Goal: Task Accomplishment & Management: Complete application form

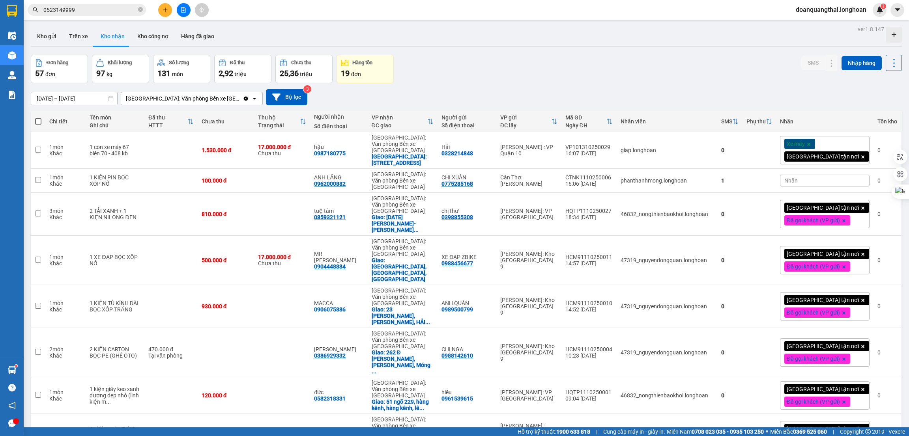
click at [82, 8] on input "0523149999" at bounding box center [89, 10] width 93 height 9
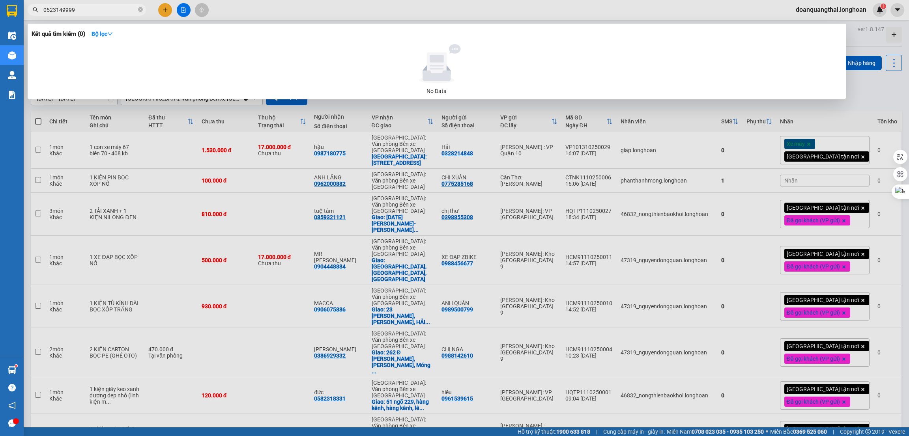
click at [82, 8] on input "0523149999" at bounding box center [89, 10] width 93 height 9
paste input "KQ121110250014"
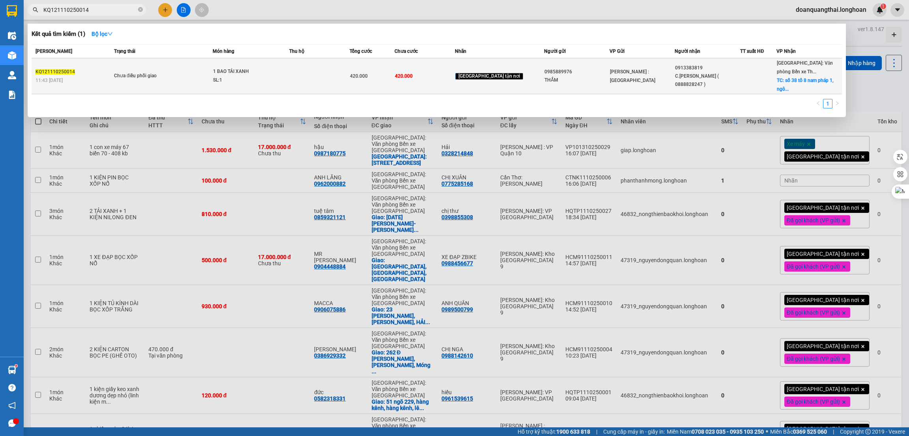
type input "KQ121110250014"
click at [123, 79] on div "Chưa điều phối giao" at bounding box center [143, 76] width 59 height 9
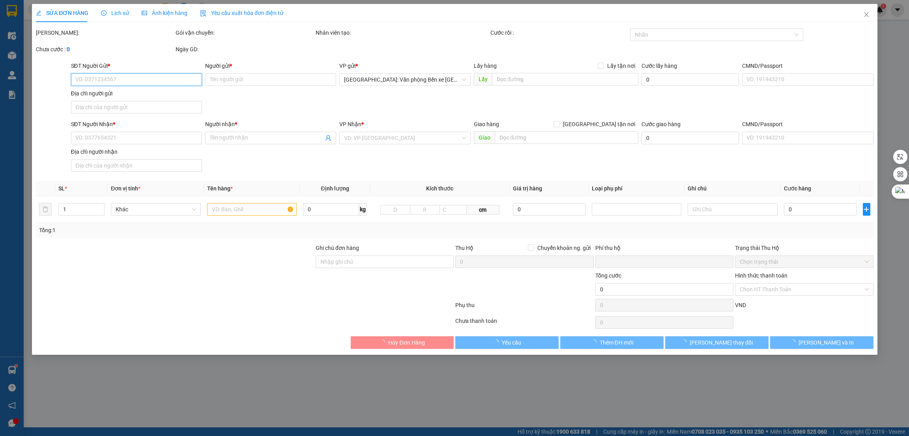
type input "0985889976"
type input "THẮM"
type input "0913383819"
type input "C.TY BẢO LỢI ( 0888828247 )"
checkbox input "true"
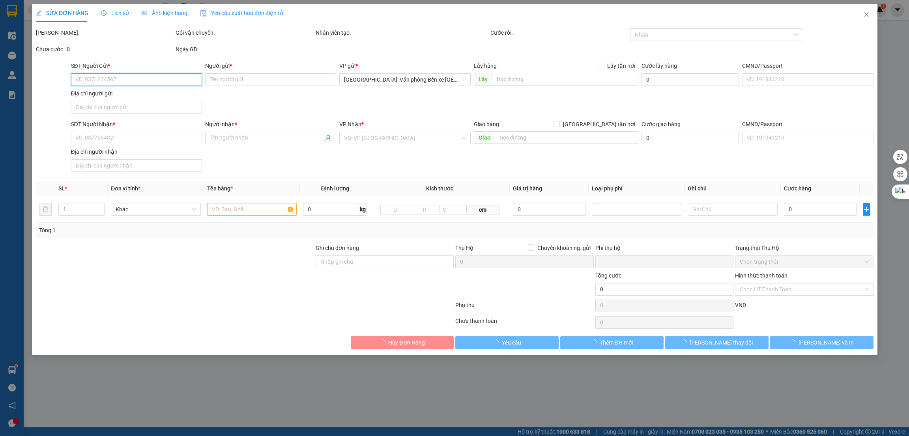
type input "số 38 tổ 8 nam pháp 1, ngô quyền, hải phòng"
type input "0"
type input "420.000"
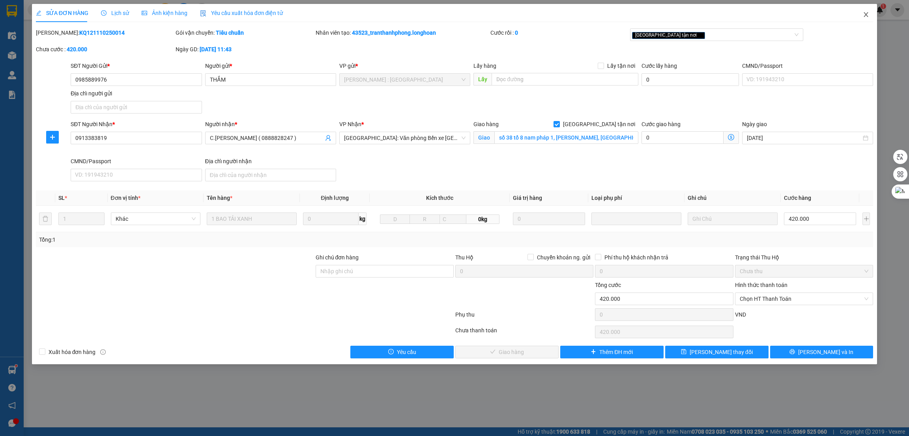
click at [865, 13] on icon "close" at bounding box center [866, 14] width 6 height 6
click at [865, 11] on span "doanquangthai.longhoan" at bounding box center [830, 10] width 83 height 10
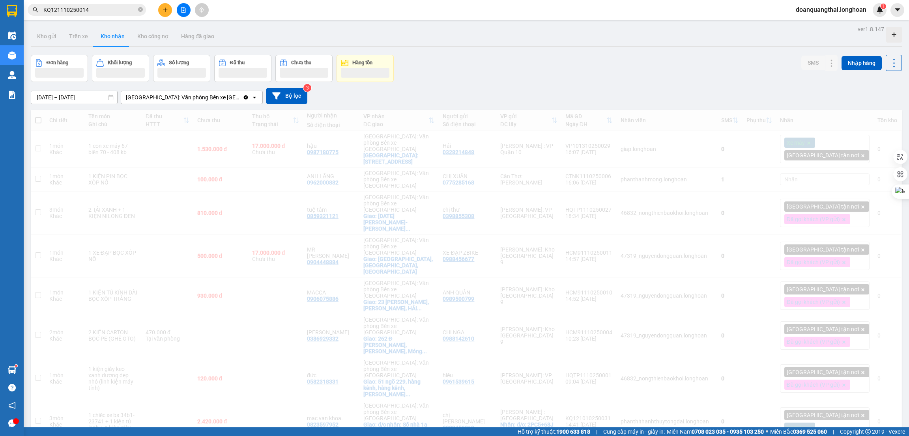
click at [868, 12] on span "doanquangthai.longhoan" at bounding box center [830, 10] width 83 height 10
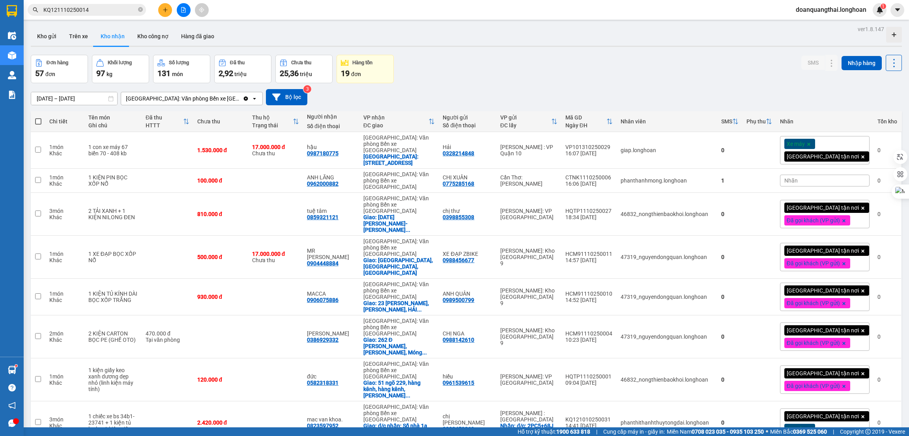
click at [96, 4] on span "KQ121110250014" at bounding box center [87, 10] width 118 height 12
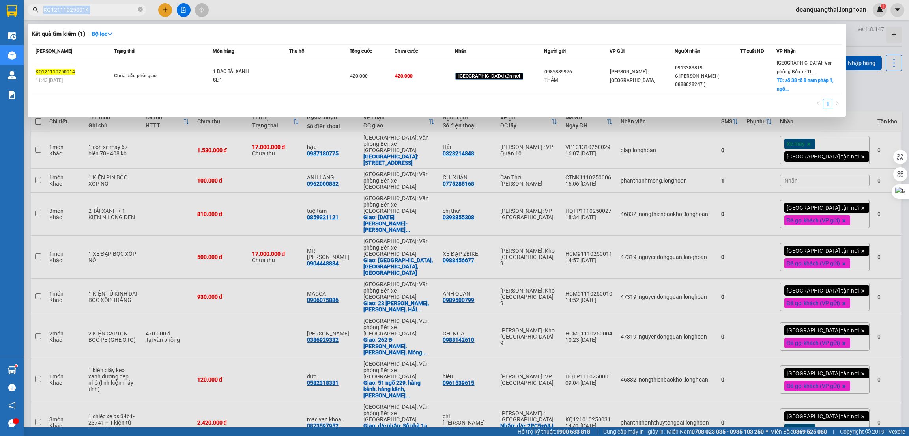
click at [96, 4] on span "KQ121110250014" at bounding box center [87, 10] width 118 height 12
click at [93, 10] on input "KQ121110250014" at bounding box center [89, 10] width 93 height 9
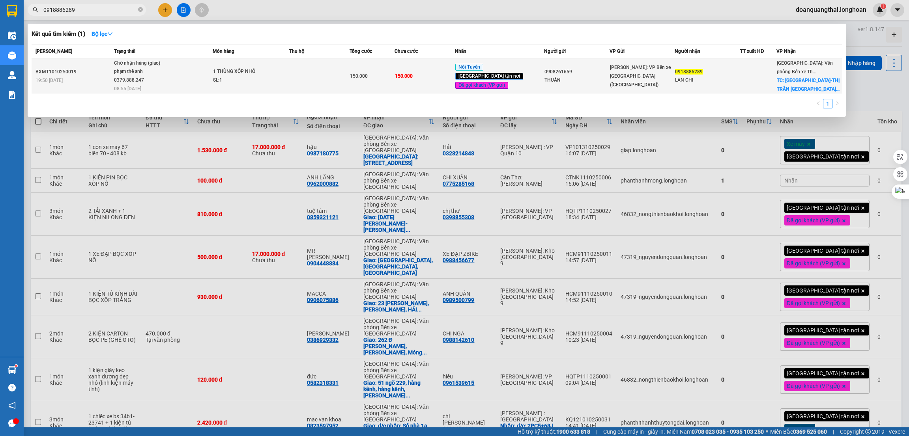
type input "0918886289"
click at [285, 79] on span "1 THÙNG XỐP NHỎ SL: 1" at bounding box center [251, 75] width 76 height 17
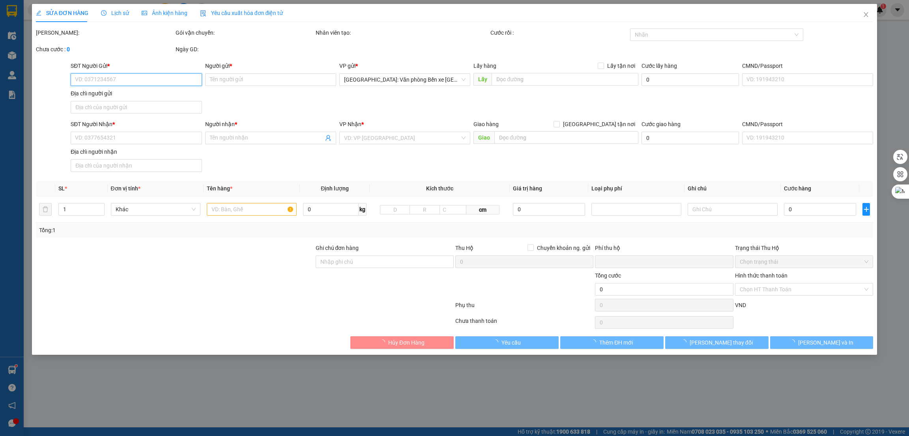
type input "0908261659"
type input "THUẦN"
type input "0918886289"
type input "LAN CHI"
checkbox input "true"
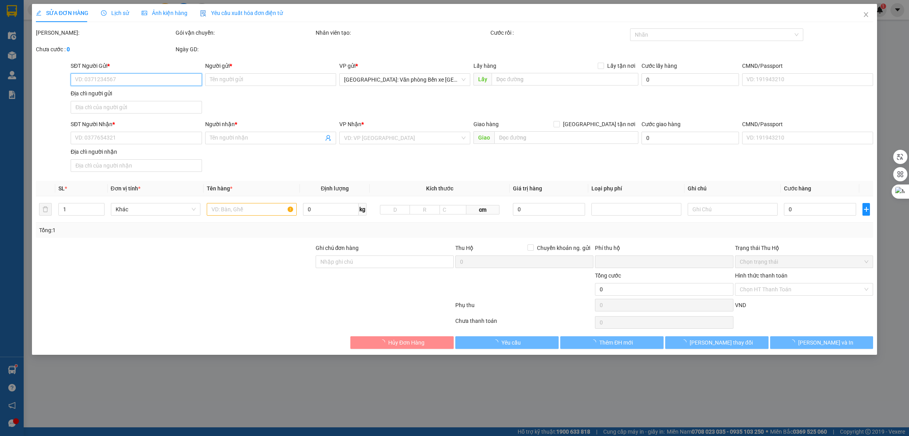
type input "QUẢNG NINH-THỊ TRẤN BA CHẼ GIAO TRÊN QL 18"
type input "0"
type input "150.000"
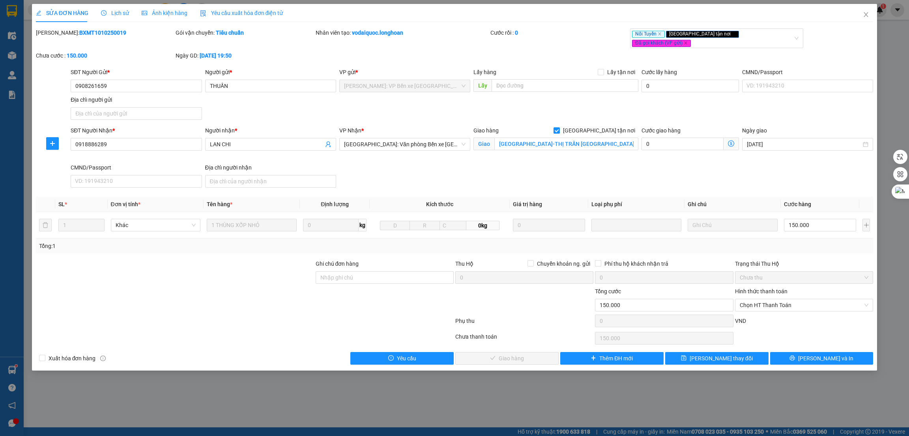
click at [544, 163] on div "SĐT Người Nhận * 0918886289 Người nhận * LAN CHI VP Nhận * Hải Phòng: Văn phòng…" at bounding box center [472, 158] width 806 height 65
click at [434, 173] on div "SĐT Người Nhận * 0918886289 Người nhận * LAN CHI VP Nhận * Hải Phòng: Văn phòng…" at bounding box center [472, 158] width 806 height 65
click at [254, 323] on div at bounding box center [244, 323] width 419 height 16
click at [405, 169] on div "SĐT Người Nhận * 0918886289 Người nhận * LAN CHI VP Nhận * Hải Phòng: Văn phòng…" at bounding box center [472, 158] width 806 height 65
click at [545, 138] on input "QUẢNG NINH-THỊ TRẤN BA CHẼ GIAO TRÊN QL 18" at bounding box center [566, 144] width 144 height 13
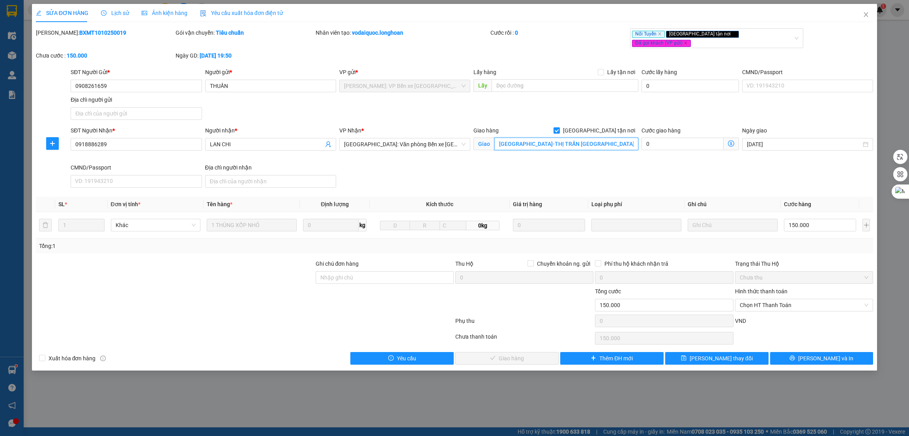
click at [565, 138] on input "QUẢNG NINH-THỊ TRẤN BA CHẼ GIAO TRÊN QL 18" at bounding box center [566, 144] width 144 height 13
drag, startPoint x: 538, startPoint y: 138, endPoint x: 657, endPoint y: 139, distance: 119.2
click at [657, 139] on div "SĐT Người Nhận * 0918886289 Người nhận * LAN CHI VP Nhận * Hải Phòng: Văn phòng…" at bounding box center [472, 158] width 806 height 65
type input "QUẢNG NINH-số 58 LK san hô, phường bãi cháy"
click at [712, 354] on span "[PERSON_NAME] thay đổi" at bounding box center [721, 358] width 63 height 9
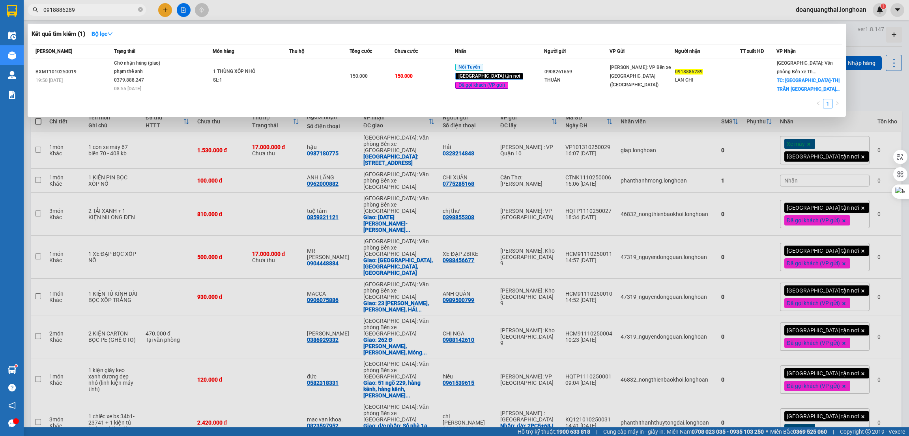
click at [82, 13] on input "0918886289" at bounding box center [89, 10] width 93 height 9
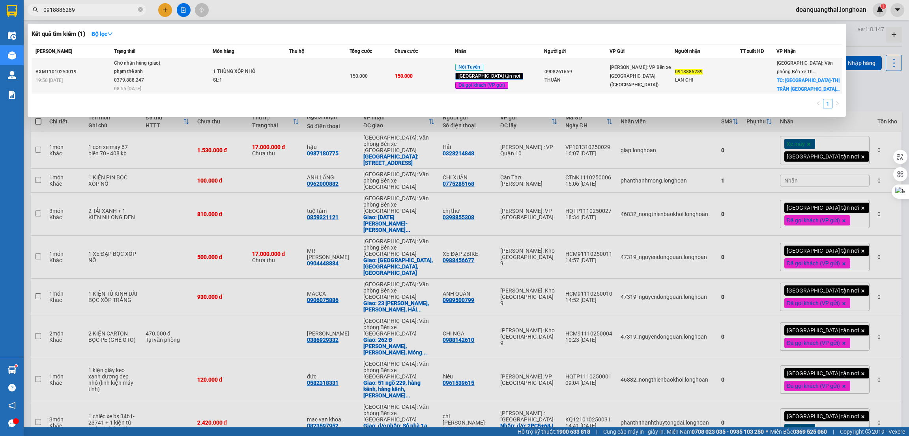
click at [190, 73] on span "Chờ nhận hàng (giao) phạm thế anh 0379.888.247 08:55 - 14/10" at bounding box center [163, 75] width 98 height 33
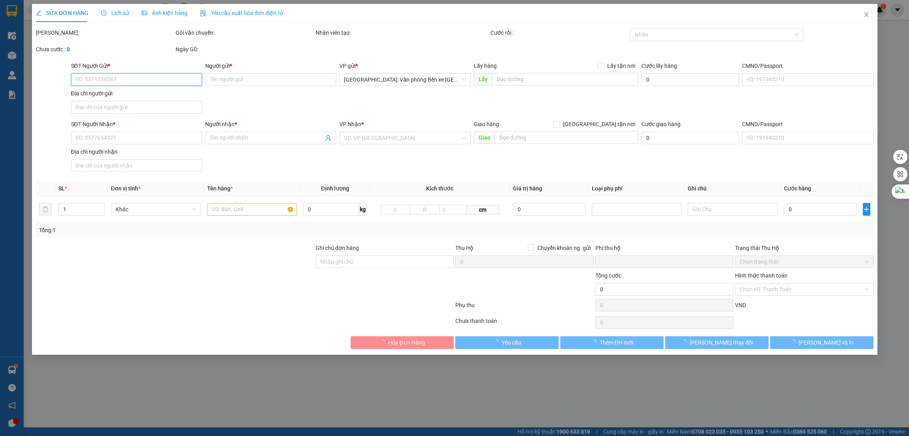
type input "0908261659"
type input "THUẦN"
type input "0918886289"
type input "LAN CHI"
checkbox input "true"
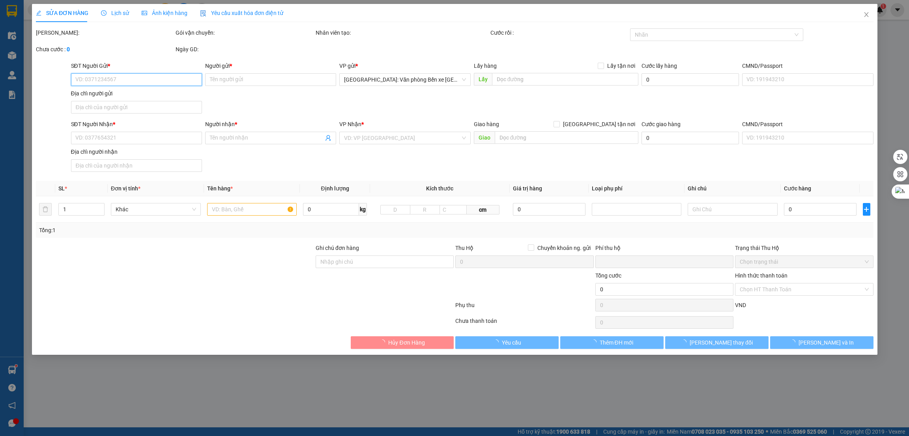
type input "QUẢNG NINH-số 58 LK san hô, phường bãi cháy"
type input "0"
type input "150.000"
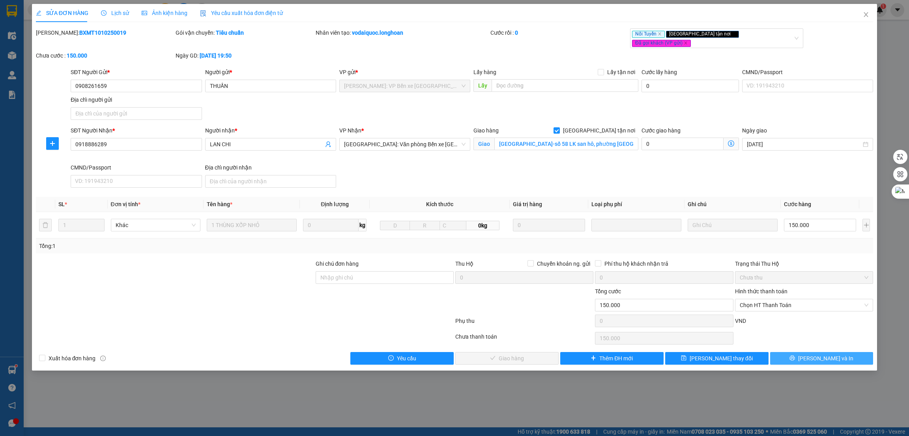
click at [819, 354] on span "[PERSON_NAME] và In" at bounding box center [825, 358] width 55 height 9
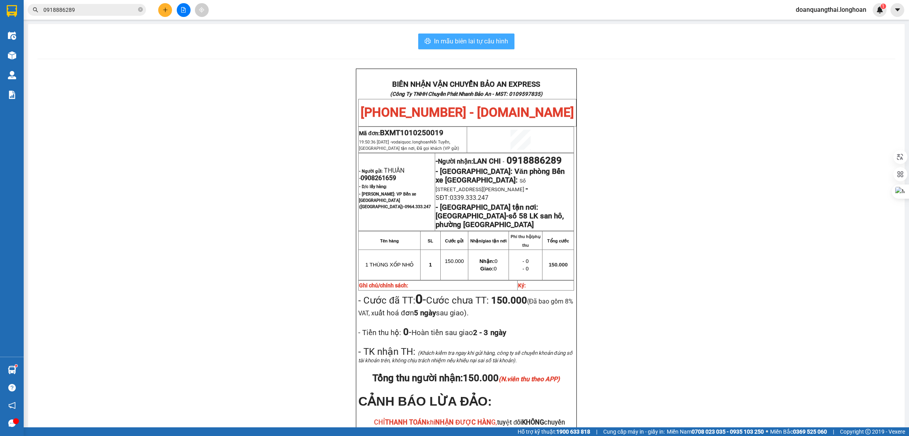
click at [459, 43] on span "In mẫu biên lai tự cấu hình" at bounding box center [471, 41] width 74 height 10
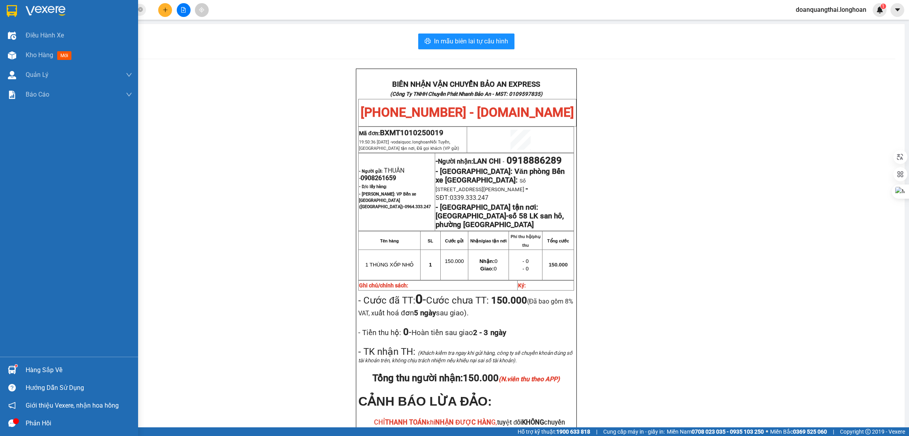
click at [10, 19] on div at bounding box center [69, 13] width 138 height 26
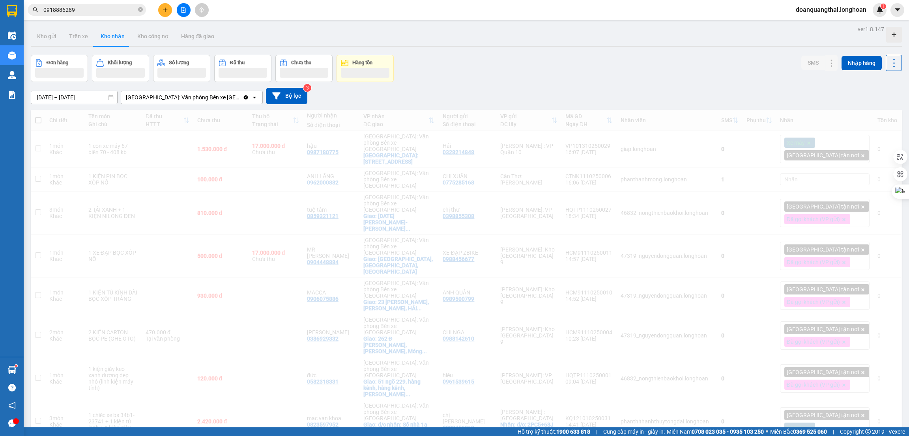
click at [197, 108] on div "16/09/2025 – 15/10/2025 Press the down arrow key to interact with the calendar …" at bounding box center [466, 96] width 871 height 28
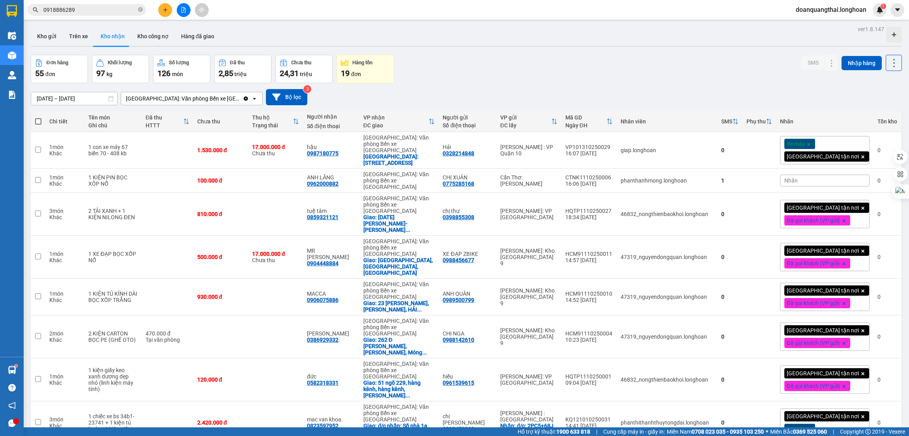
click at [90, 10] on input "0918886289" at bounding box center [89, 10] width 93 height 9
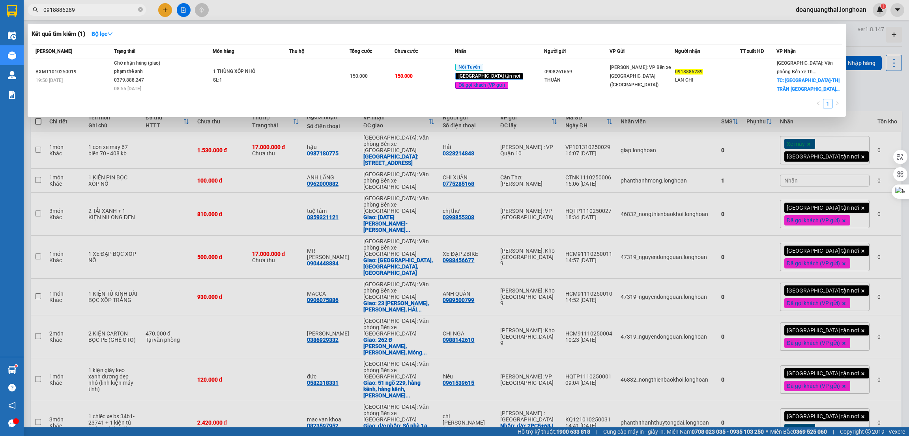
click at [90, 10] on input "0918886289" at bounding box center [89, 10] width 93 height 9
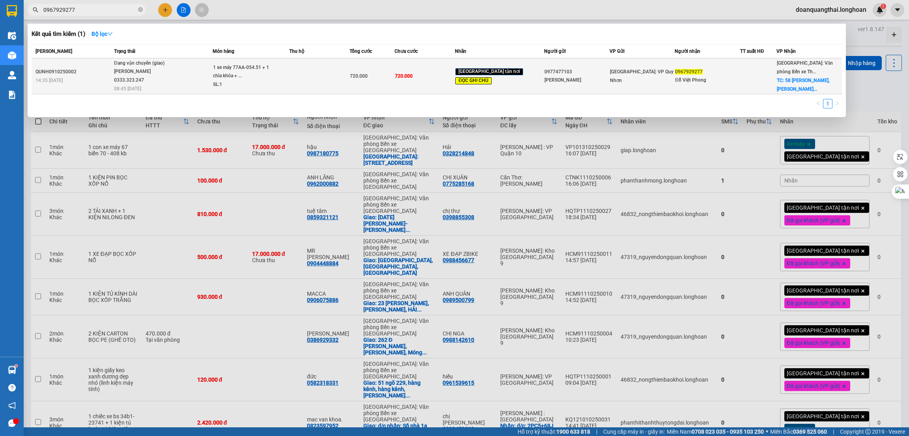
type input "0967929277"
click at [184, 76] on span "Đang vận chuyển (giao) nguyễn hoàng lưu 0333.323.247 08:45 - 15/10" at bounding box center [163, 75] width 98 height 33
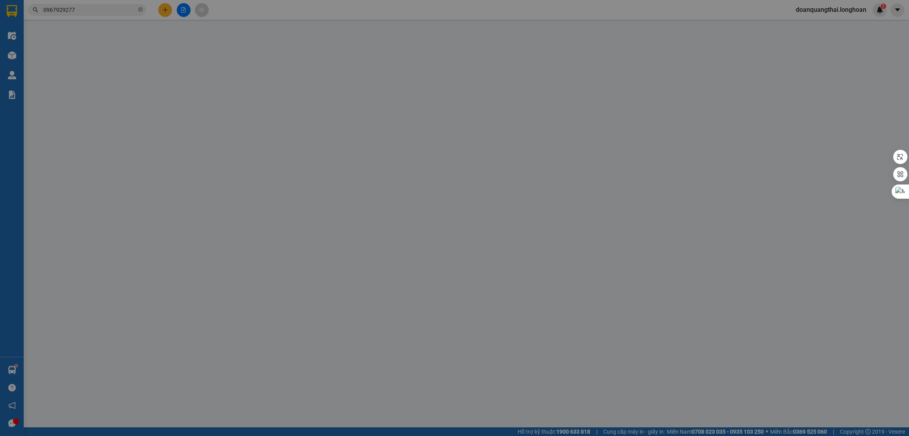
type input "0977477103"
type input "Anh Hòa"
type input "0967929277"
type input "Đỗ Việt Phong"
checkbox input "true"
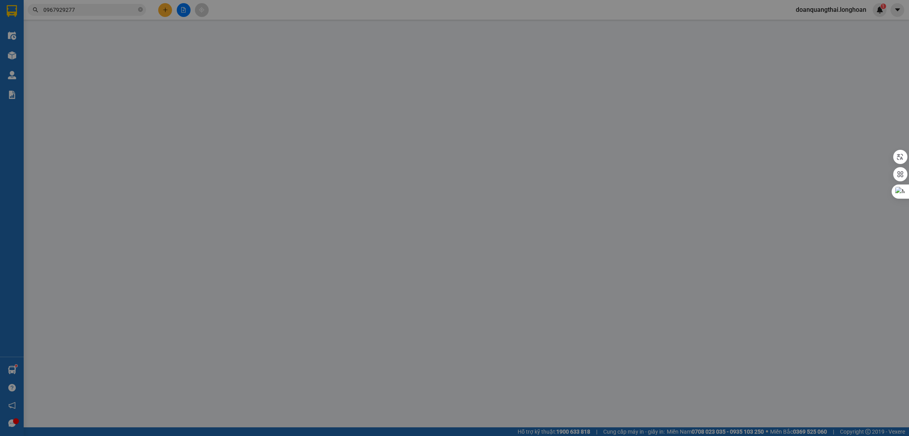
type input "58 Ngô Kim Tài, Kênh Dương, Lê Chân, Hải Phòng"
type input "Nhận ng đai, ng kiện, đổ vỡ ko đền"
type input "0"
type input "720.000"
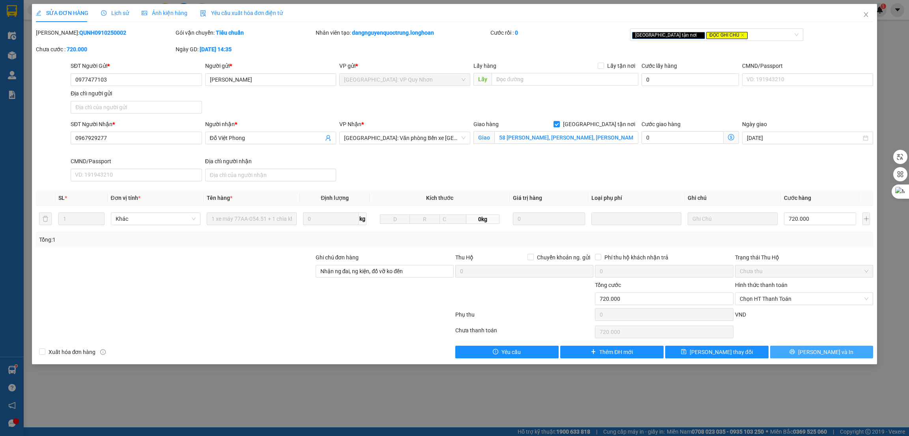
click at [795, 352] on icon "printer" at bounding box center [792, 352] width 5 height 5
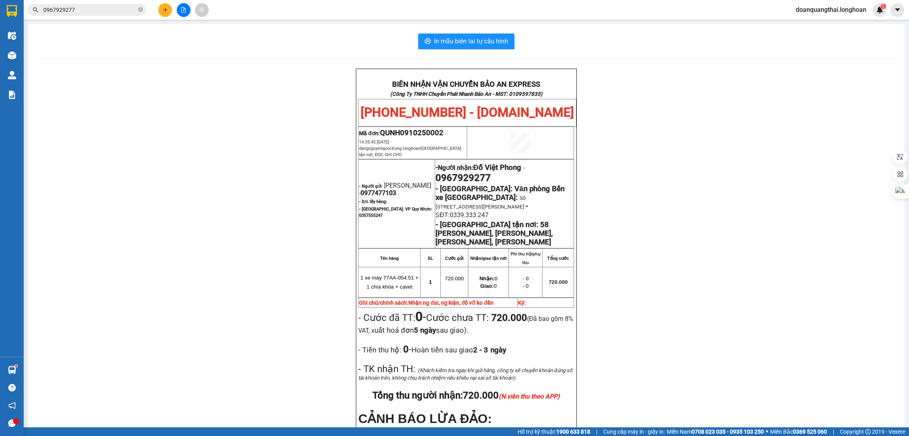
click at [368, 213] on span "0357555247" at bounding box center [371, 215] width 24 height 5
copy span "0357555247"
click at [397, 206] on p "- Bình Định: VP Quy Nhơn- 0357555247" at bounding box center [396, 212] width 75 height 13
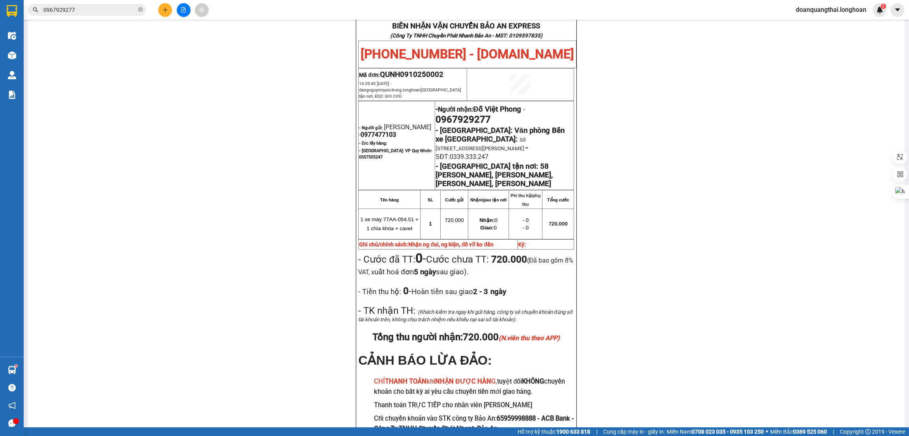
scroll to position [59, 0]
click at [101, 15] on span "0967929277" at bounding box center [87, 10] width 118 height 12
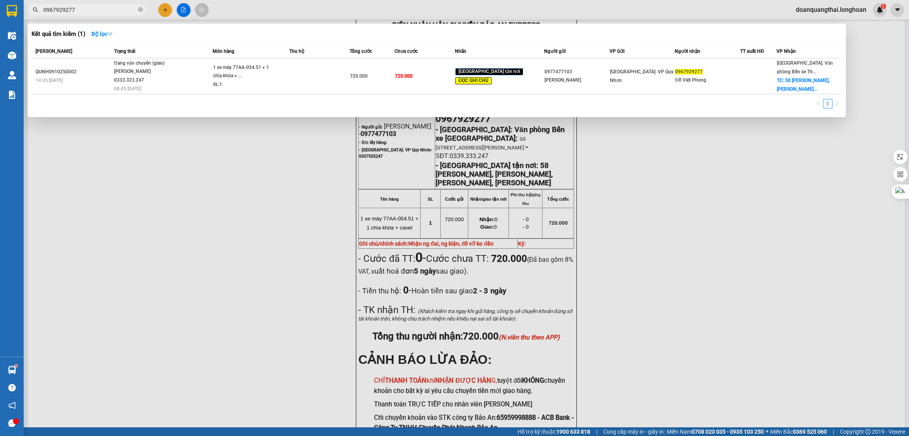
click at [100, 12] on input "0967929277" at bounding box center [89, 10] width 93 height 9
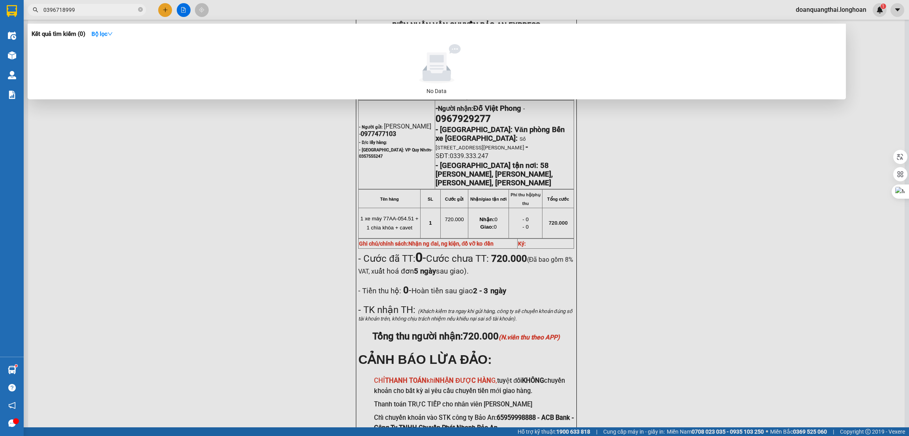
click at [55, 7] on input "0396718999" at bounding box center [89, 10] width 93 height 9
type input "0396718999"
click at [82, 11] on input "0396718999" at bounding box center [89, 10] width 93 height 9
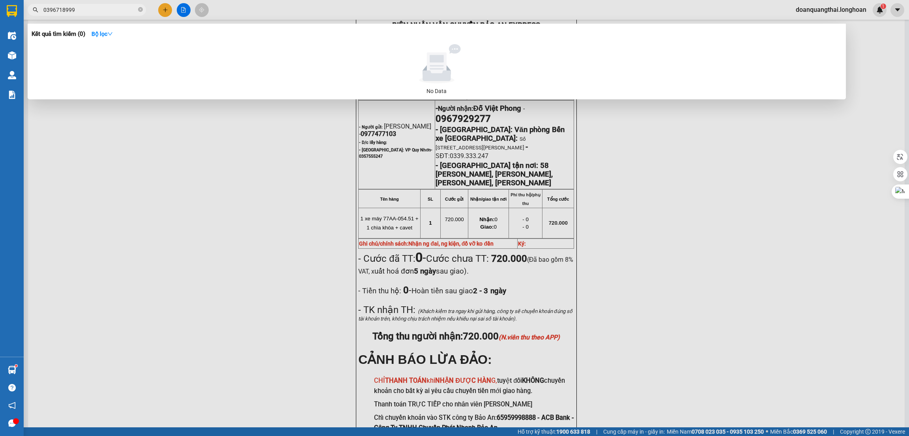
click at [82, 11] on input "0396718999" at bounding box center [89, 10] width 93 height 9
click at [169, 7] on div at bounding box center [454, 218] width 909 height 436
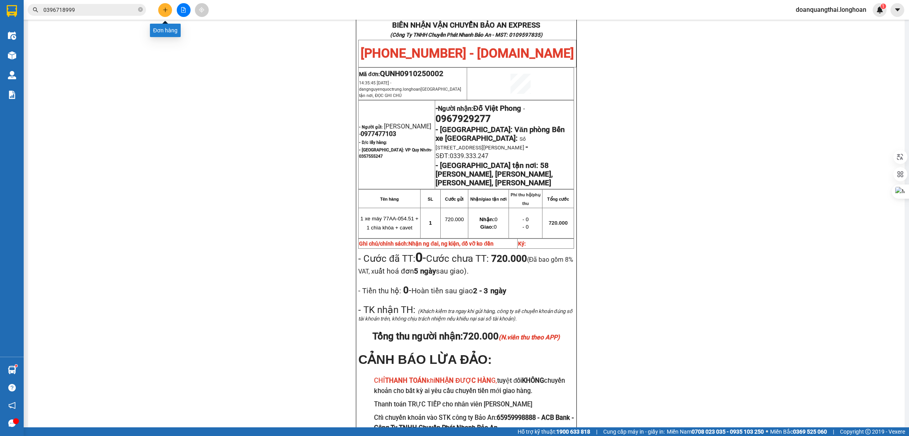
click at [166, 8] on icon "plus" at bounding box center [166, 10] width 6 height 6
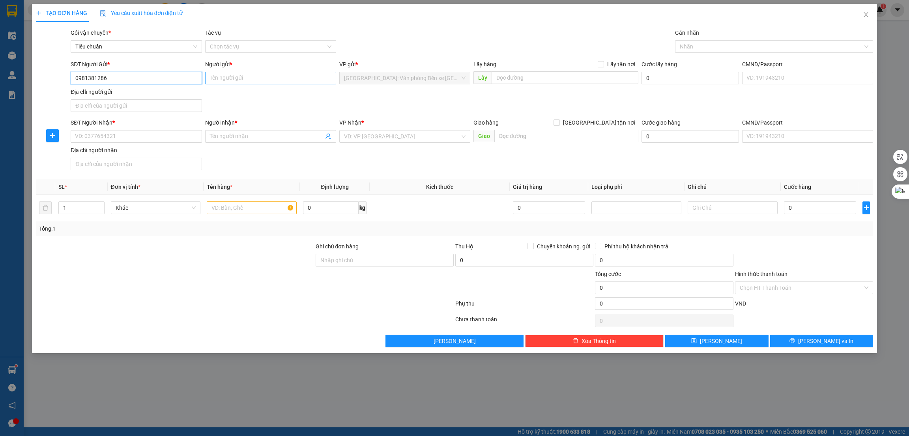
type input "0981381286"
click at [230, 79] on input "Người gửi *" at bounding box center [270, 78] width 131 height 13
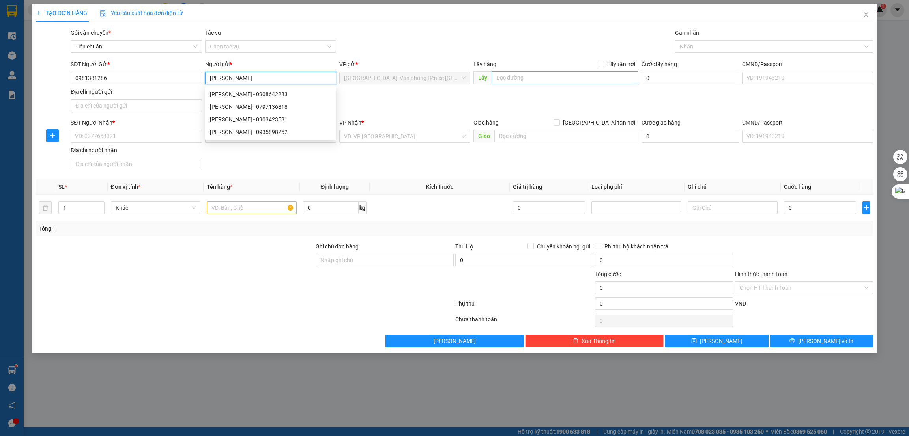
type input "[PERSON_NAME]"
click at [535, 82] on input "text" at bounding box center [565, 77] width 146 height 13
click at [138, 131] on input "SĐT Người Nhận *" at bounding box center [136, 136] width 131 height 13
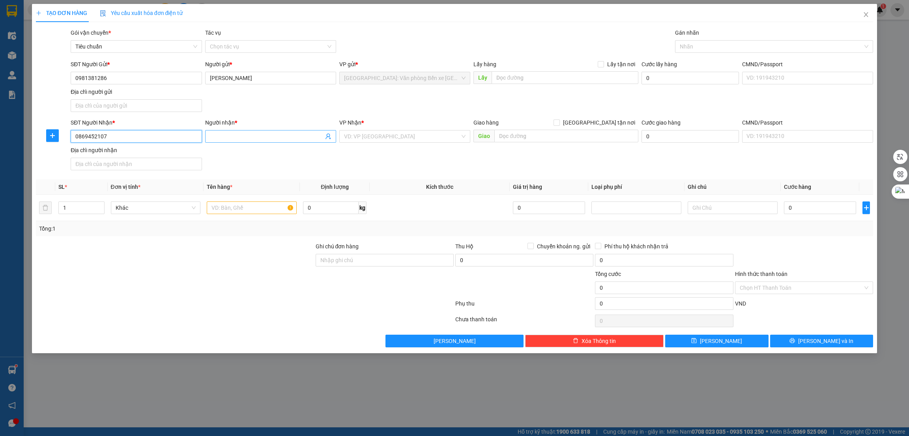
type input "0869452107"
click at [230, 136] on input "Người nhận *" at bounding box center [267, 136] width 114 height 9
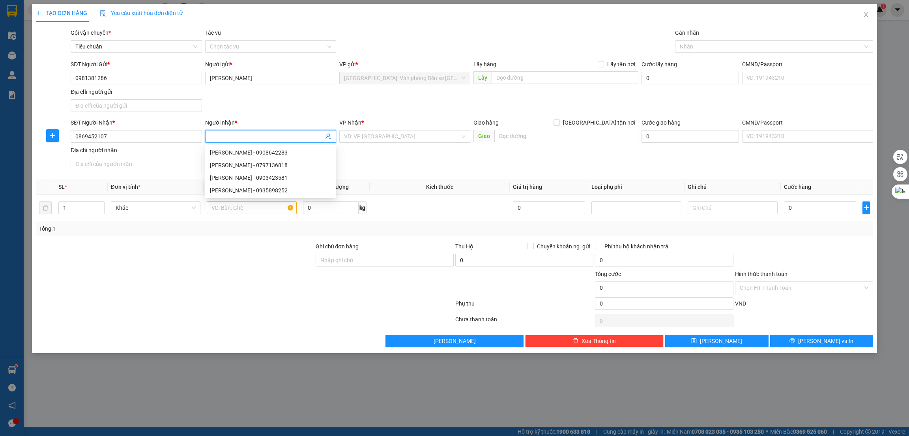
type input "k"
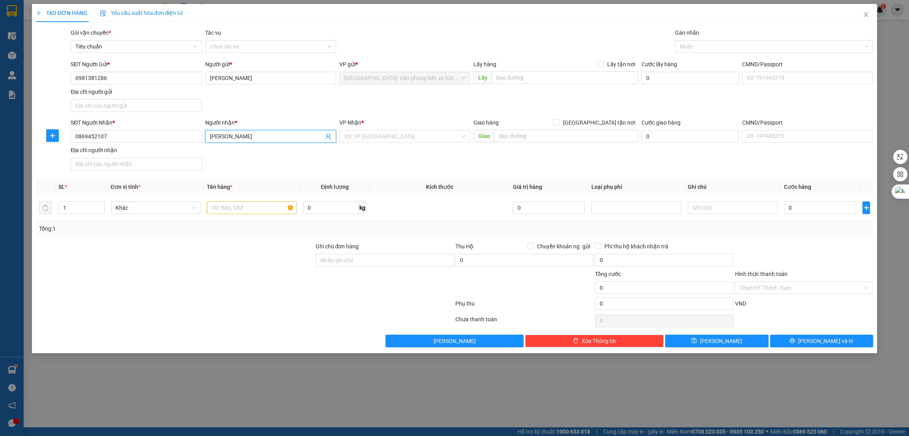
type input "[PERSON_NAME]"
click at [157, 289] on div at bounding box center [175, 284] width 280 height 28
click at [227, 209] on input "text" at bounding box center [252, 208] width 90 height 13
type input "1 bọc ni long dẹp đỏ"
click at [398, 135] on input "search" at bounding box center [402, 137] width 116 height 12
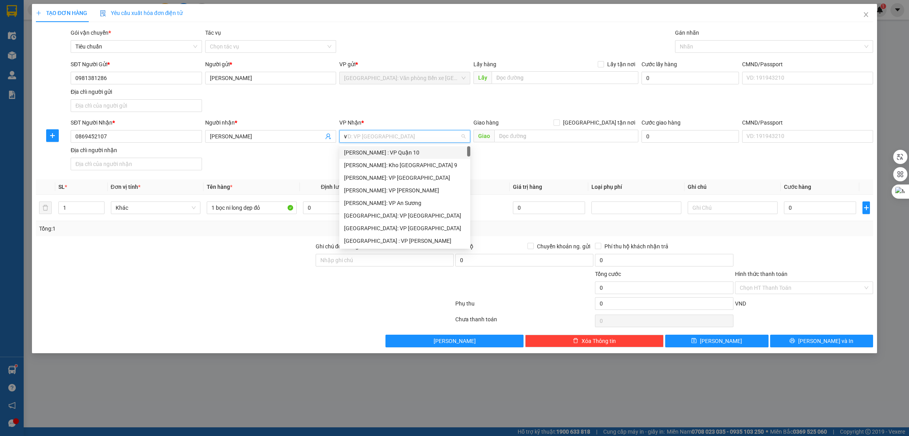
type input "vă"
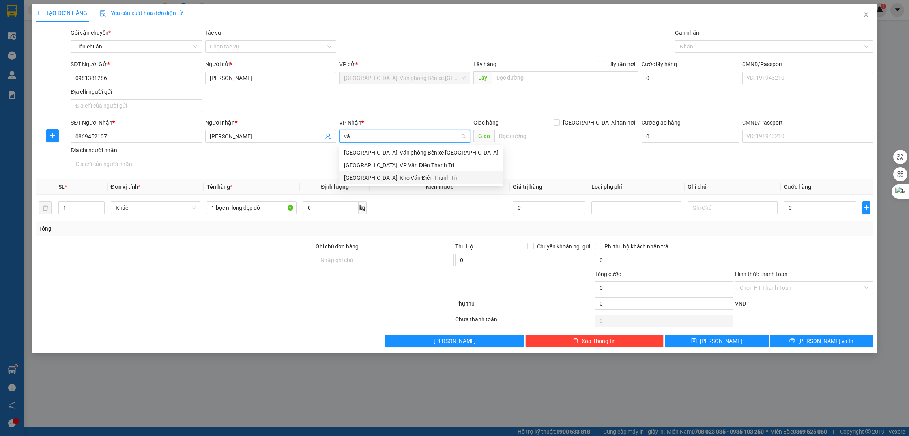
click at [398, 176] on div "[GEOGRAPHIC_DATA]: Kho Văn Điển Thanh Trì" at bounding box center [421, 178] width 154 height 9
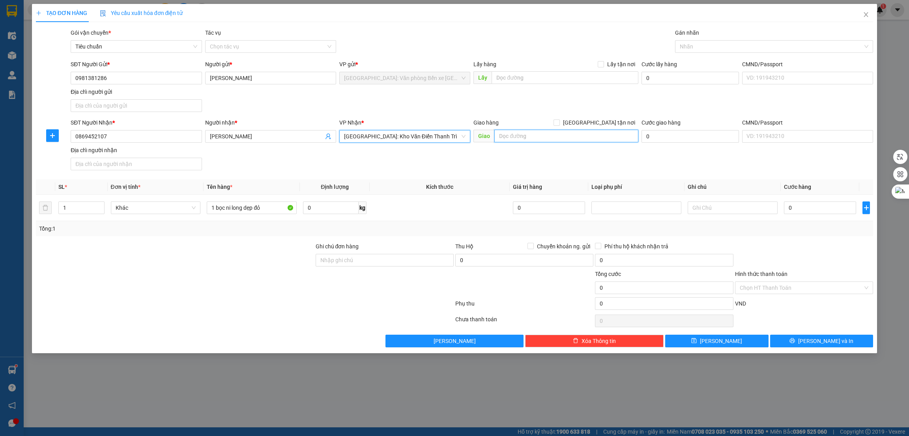
click at [522, 139] on input "text" at bounding box center [566, 136] width 144 height 13
type input "HN - tòa [GEOGRAPHIC_DATA], [STREET_ADDRESS][PERSON_NAME],"
click at [602, 123] on span "[GEOGRAPHIC_DATA] tận nơi" at bounding box center [599, 122] width 79 height 9
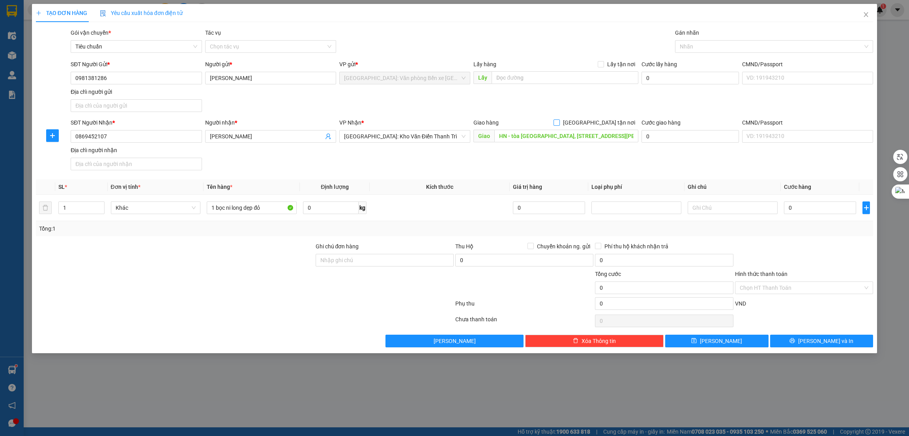
click at [559, 123] on input "[GEOGRAPHIC_DATA] tận nơi" at bounding box center [557, 123] width 6 height 6
checkbox input "true"
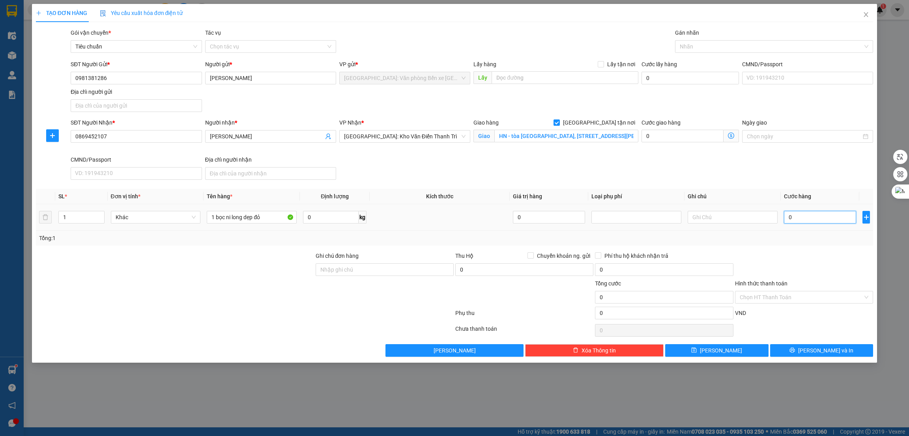
click at [820, 220] on input "0" at bounding box center [820, 217] width 72 height 13
type input "6"
type input "65"
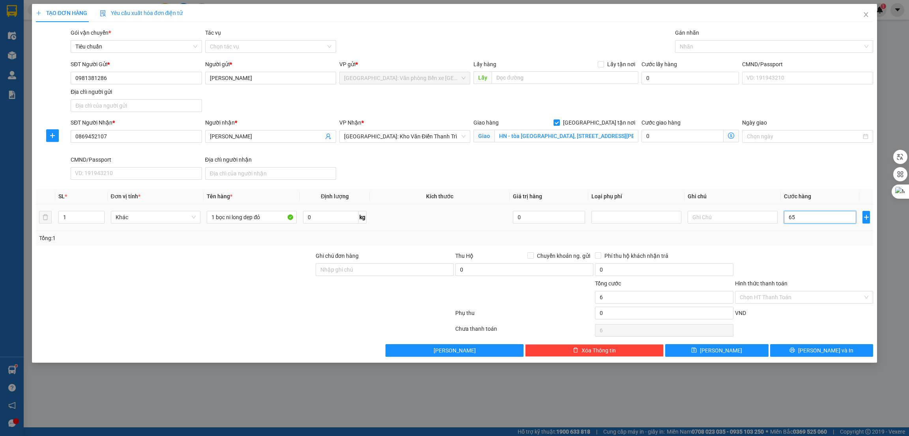
type input "65"
type input "650"
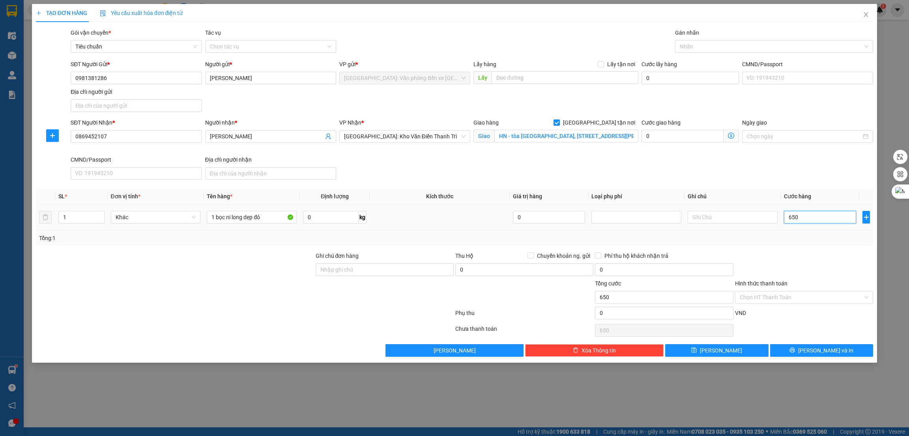
type input "6.500"
type input "65.000"
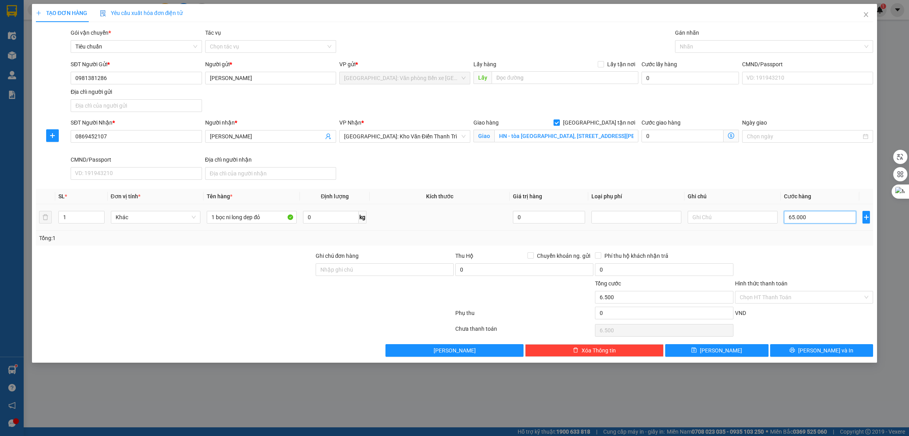
type input "65.000"
click at [718, 42] on div at bounding box center [770, 46] width 187 height 9
type input "65.000"
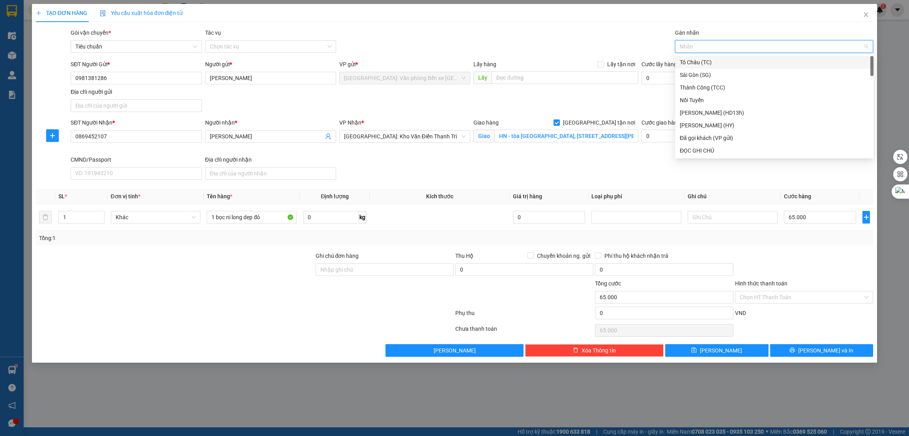
type input "g"
click at [695, 152] on div "[GEOGRAPHIC_DATA] tận nơi" at bounding box center [774, 150] width 189 height 9
click at [273, 323] on div at bounding box center [244, 315] width 419 height 16
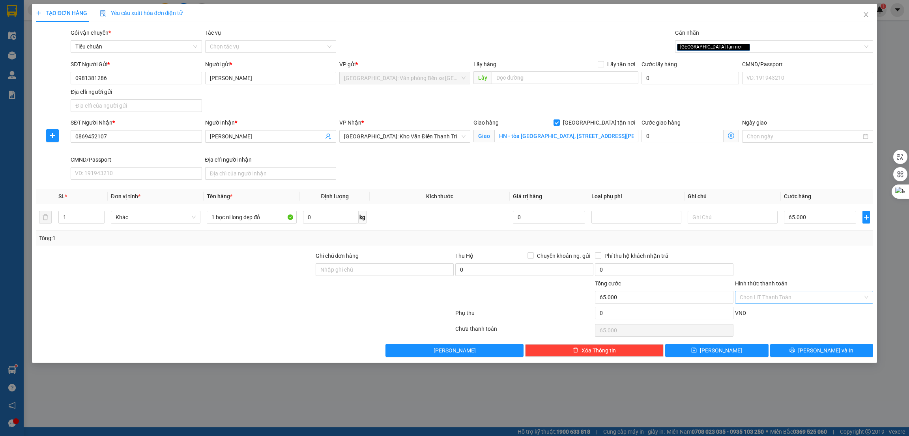
click at [783, 294] on input "Hình thức thanh toán" at bounding box center [801, 298] width 123 height 12
click at [780, 313] on div "Tại văn phòng" at bounding box center [804, 314] width 129 height 9
type input "0"
click at [739, 401] on div "TẠO ĐƠN HÀNG Yêu cầu xuất hóa đơn điện tử Transit Pickup Surcharge Ids Transit …" at bounding box center [454, 218] width 909 height 436
click at [795, 349] on icon "printer" at bounding box center [792, 351] width 6 height 6
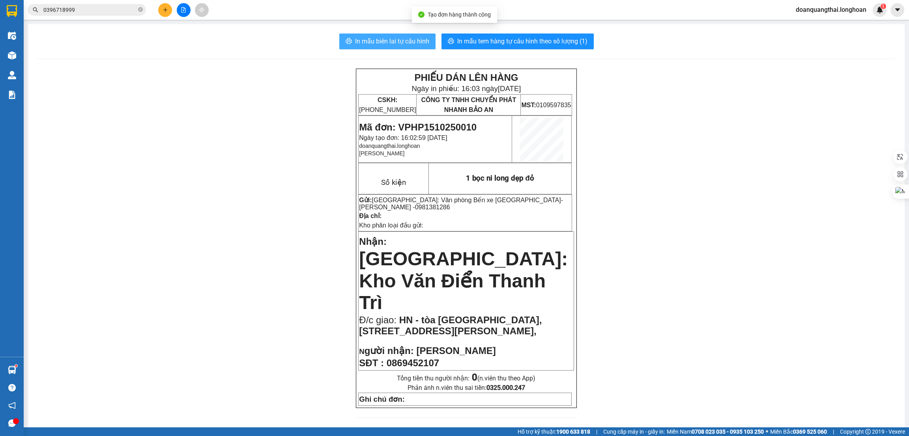
click at [396, 40] on span "In mẫu biên lai tự cấu hình" at bounding box center [392, 41] width 74 height 10
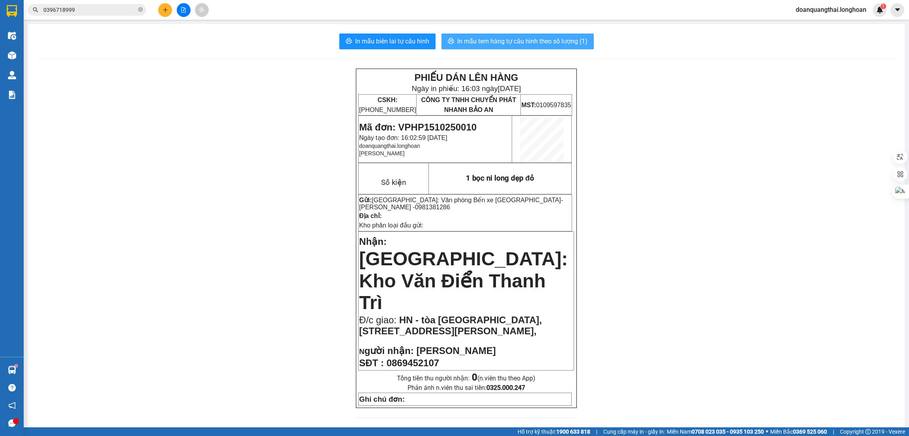
click at [550, 41] on span "In mẫu tem hàng tự cấu hình theo số lượng (1)" at bounding box center [522, 41] width 130 height 10
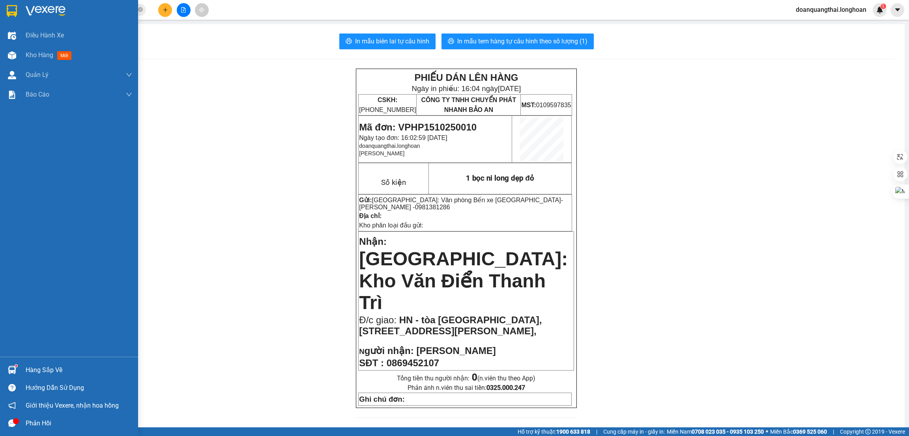
click at [10, 13] on img at bounding box center [12, 11] width 10 height 12
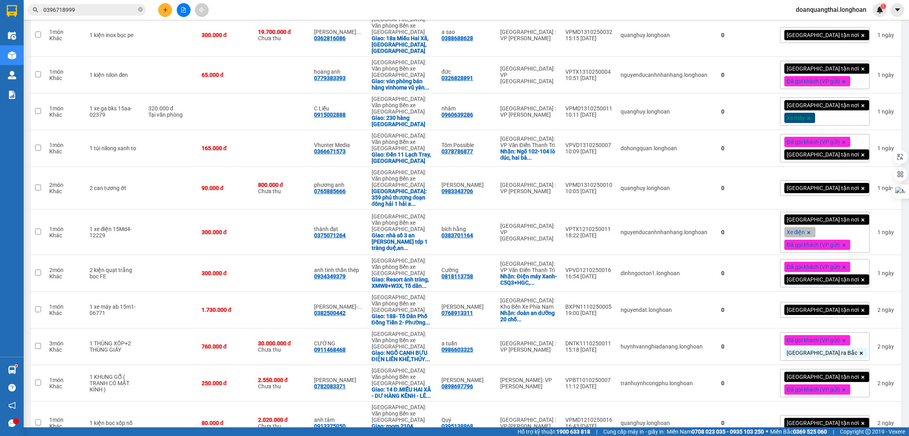
scroll to position [1343, 0]
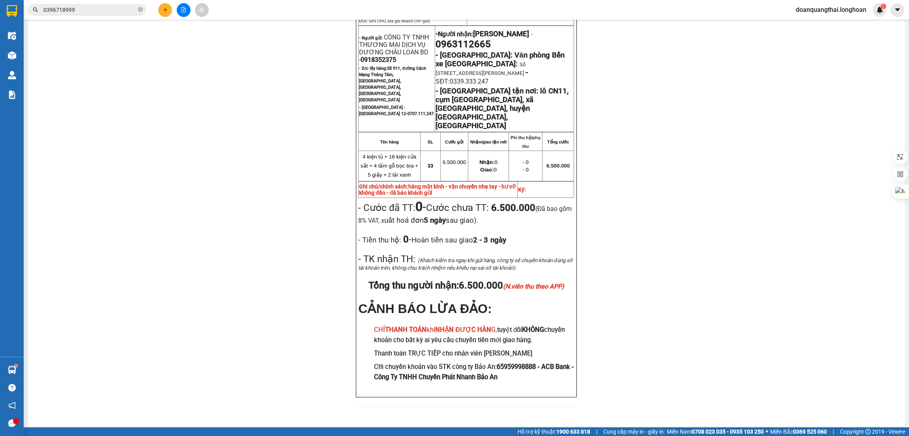
scroll to position [75, 0]
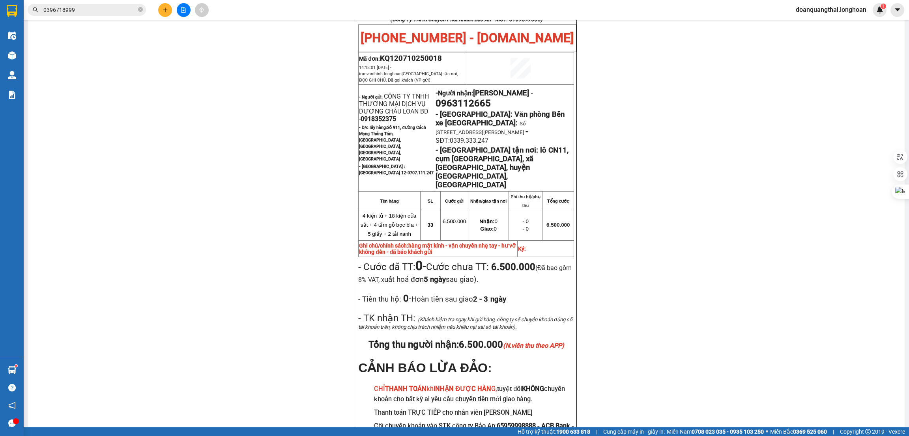
click at [474, 103] on span "0963112665" at bounding box center [463, 103] width 55 height 11
copy span "0963112665"
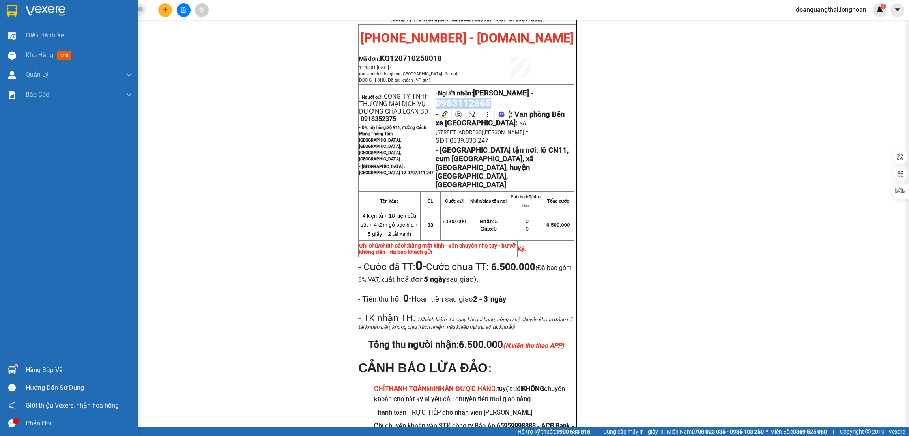
click at [16, 8] on img at bounding box center [12, 11] width 10 height 12
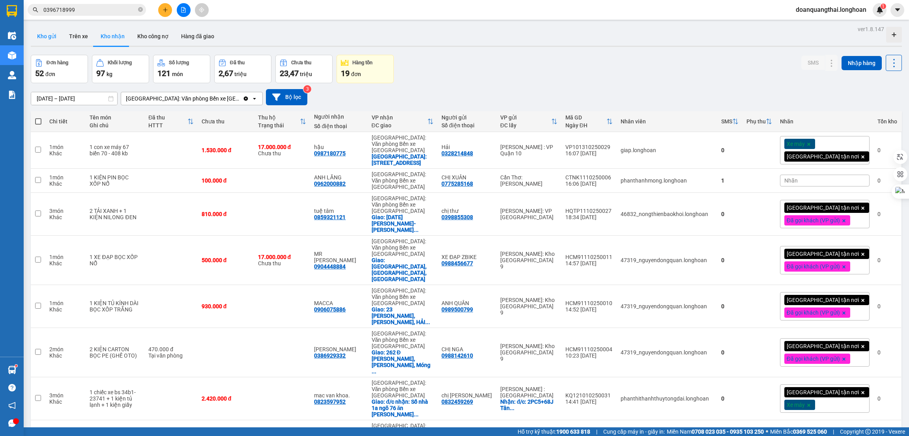
click at [53, 37] on button "Kho gửi" at bounding box center [47, 36] width 32 height 19
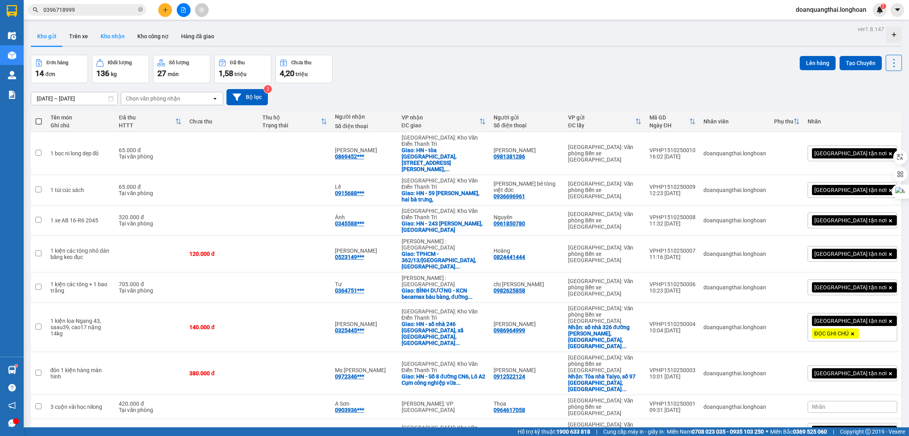
click at [114, 40] on button "Kho nhận" at bounding box center [112, 36] width 37 height 19
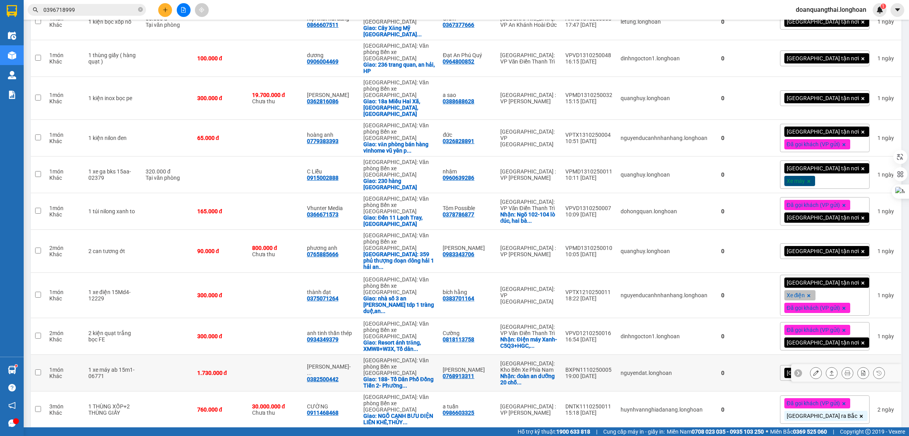
scroll to position [1338, 0]
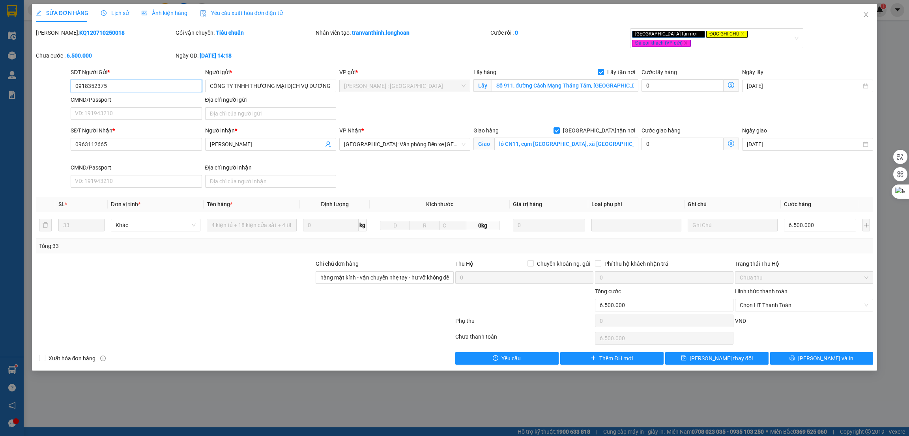
type input "0918352375"
type input "CÔNG TY TNHH THƯƠNG MẠI DỊCH VỤ DƯƠNG CHÂU LOAN BD"
checkbox input "true"
type input "Số 911, đường Cách Mạng Tháng Tám, [GEOGRAPHIC_DATA], [GEOGRAPHIC_DATA], [GEOGR…"
type input "0963112665"
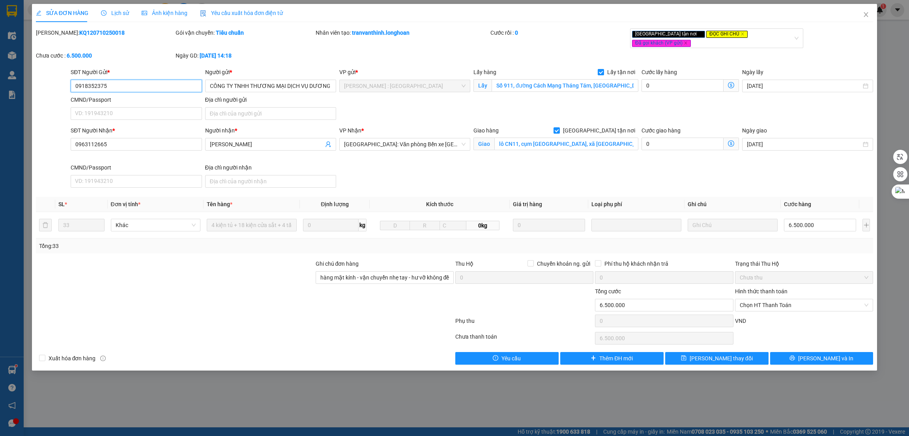
type input "[PERSON_NAME]"
checkbox input "true"
type input "lô CN11, cụm [GEOGRAPHIC_DATA], xã [GEOGRAPHIC_DATA], huyện [GEOGRAPHIC_DATA], …"
type input "hàng mặt kính - vận chuyển nhẹ tay - hư vỡ không đền - đã báo khách gửi"
type input "0"
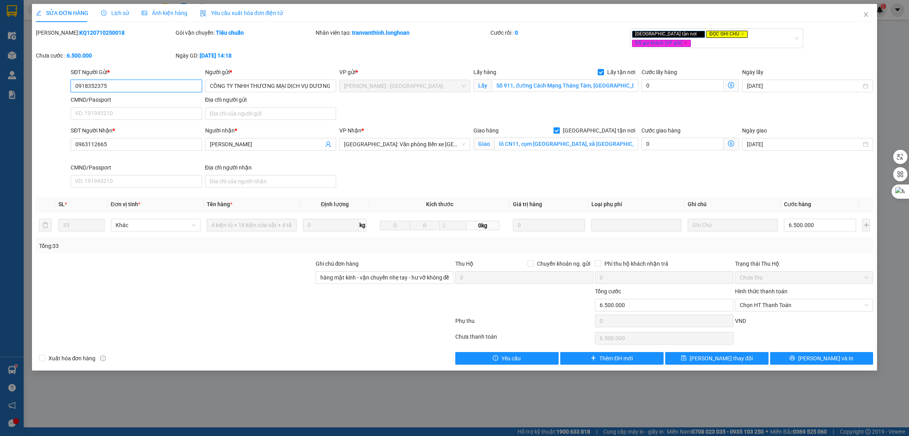
type input "6.500.000"
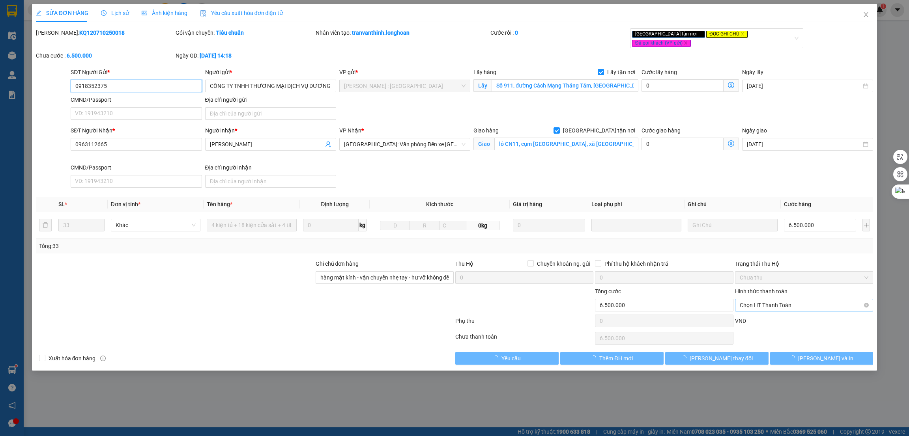
click at [794, 299] on span "Chọn HT Thanh Toán" at bounding box center [804, 305] width 129 height 12
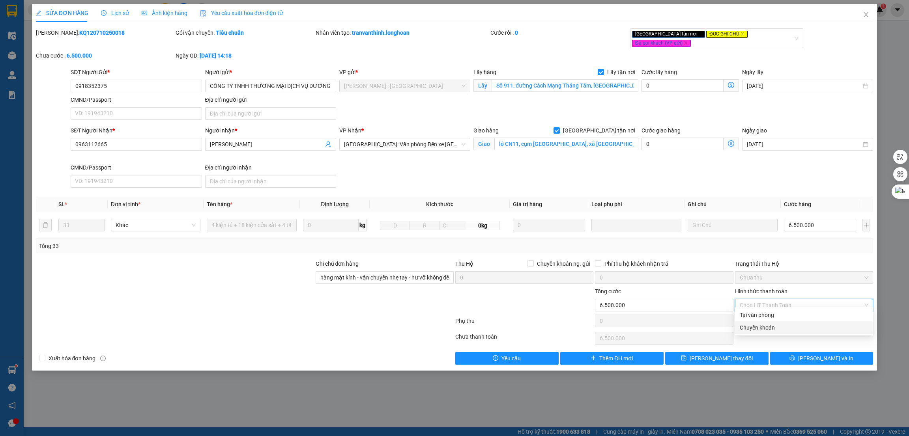
click at [771, 324] on div "Chuyển khoản" at bounding box center [804, 328] width 129 height 9
type input "0"
click at [744, 353] on button "[PERSON_NAME] thay đổi" at bounding box center [716, 358] width 103 height 13
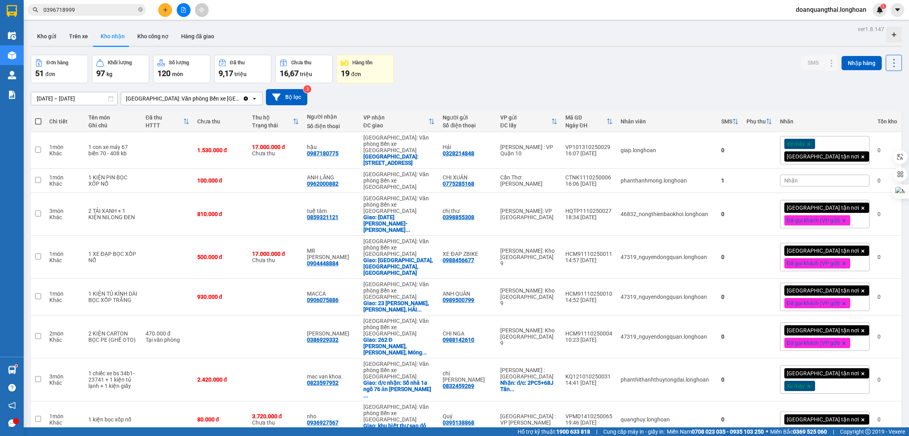
click at [447, 76] on div "Đơn hàng 51 đơn Khối lượng 97 kg Số lượng 120 món Đã thu 9,17 triệu Chưa thu 16…" at bounding box center [466, 69] width 871 height 28
click at [489, 59] on div "Đơn hàng 51 đơn Khối lượng 97 kg Số lượng 120 món Đã thu 9,17 triệu Chưa thu 16…" at bounding box center [466, 69] width 871 height 28
click at [161, 9] on button at bounding box center [165, 10] width 14 height 14
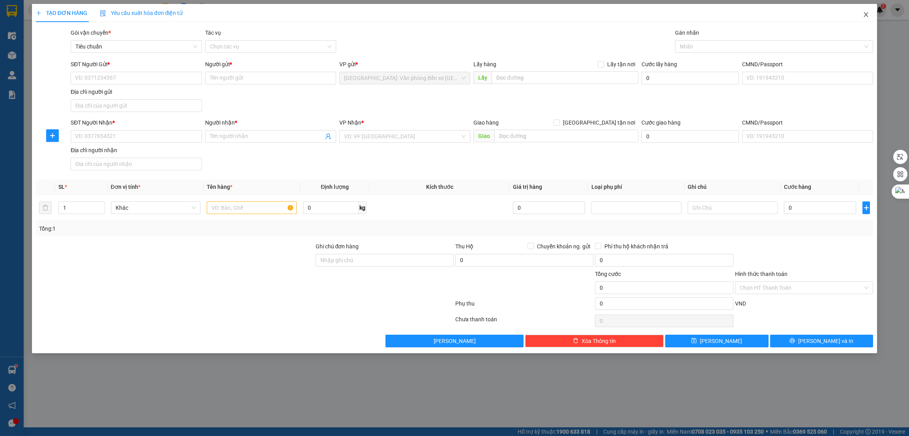
click at [868, 14] on icon "close" at bounding box center [866, 14] width 6 height 6
click at [865, 15] on div "doanquangthai.longhoan 1" at bounding box center [837, 10] width 97 height 14
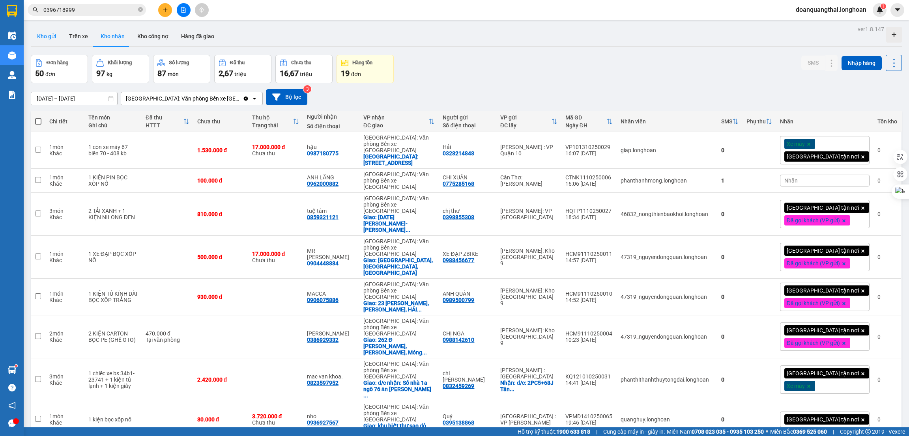
click at [48, 40] on button "Kho gửi" at bounding box center [47, 36] width 32 height 19
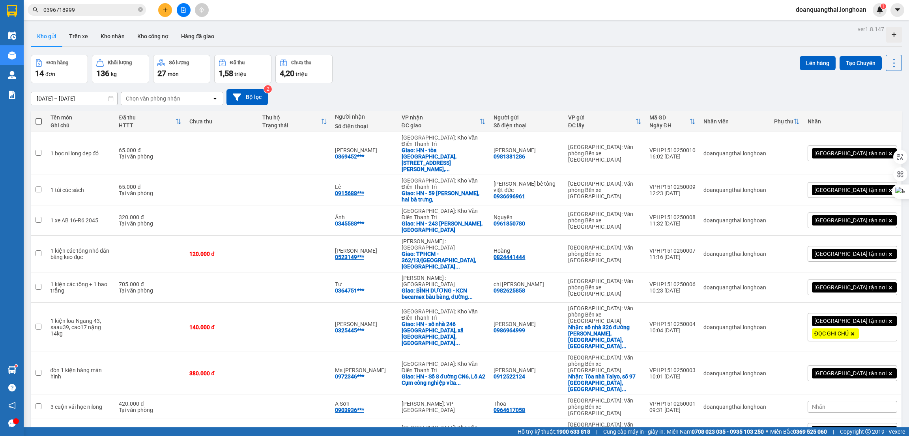
click at [163, 9] on icon "plus" at bounding box center [166, 10] width 6 height 6
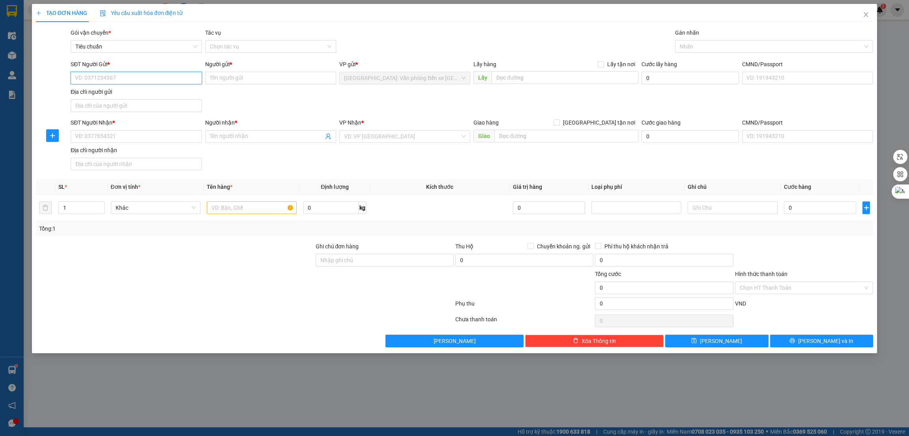
click at [124, 80] on input "SĐT Người Gửi *" at bounding box center [136, 78] width 131 height 13
click at [127, 77] on input "SĐT Người Gửi *" at bounding box center [136, 78] width 131 height 13
click at [105, 75] on input "SĐT Người Gửi *" at bounding box center [136, 78] width 131 height 13
type input "0396718999"
click at [253, 204] on input "text" at bounding box center [252, 208] width 90 height 13
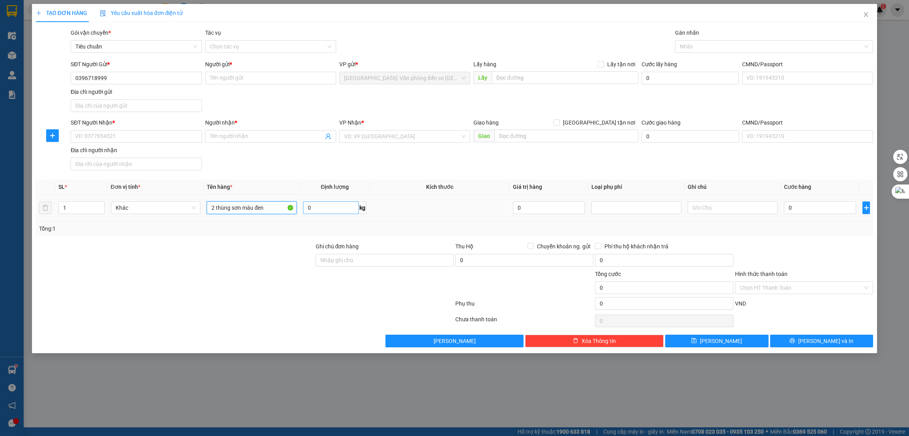
type input "2 thùng sơn màu đen"
click at [318, 210] on input "0" at bounding box center [331, 208] width 56 height 13
type input "36"
click at [87, 207] on input "1" at bounding box center [81, 208] width 45 height 12
click at [99, 207] on span "Decrease Value" at bounding box center [99, 210] width 9 height 7
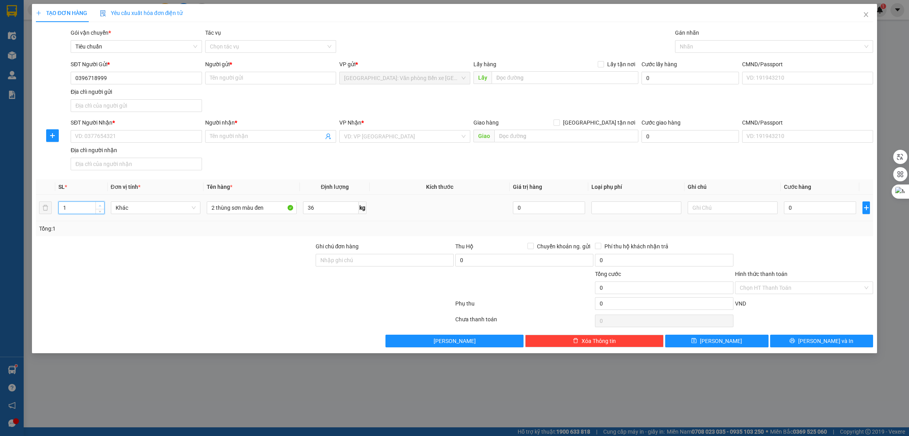
click at [102, 204] on span "up" at bounding box center [100, 206] width 5 height 5
type input "2"
click at [231, 79] on input "Người gửi *" at bounding box center [270, 78] width 131 height 13
click at [233, 80] on input "Người gửi *" at bounding box center [270, 78] width 131 height 13
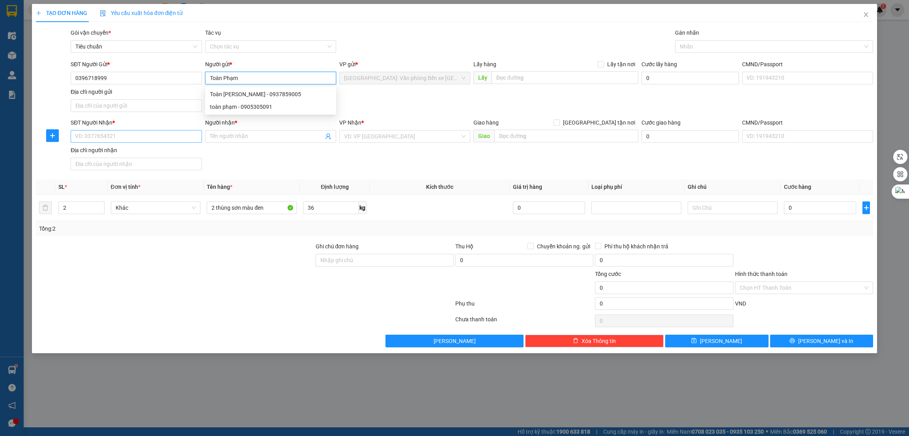
type input "Toàn Phạm"
click at [148, 135] on input "SĐT Người Nhận *" at bounding box center [136, 136] width 131 height 13
type input "0938695407"
click at [239, 133] on input "Người nhận *" at bounding box center [267, 136] width 114 height 9
click at [127, 138] on input "0938695407" at bounding box center [136, 136] width 131 height 13
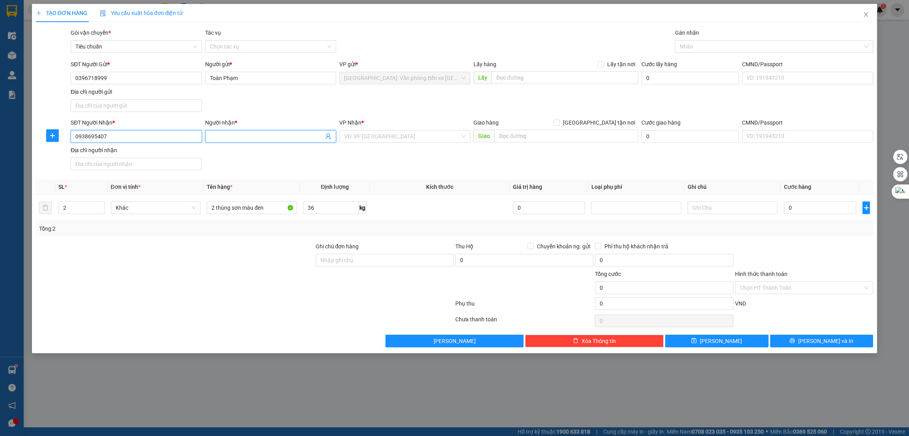
click at [127, 138] on input "0938695407" at bounding box center [136, 136] width 131 height 13
click at [233, 136] on input "Người nhận *" at bounding box center [267, 136] width 114 height 9
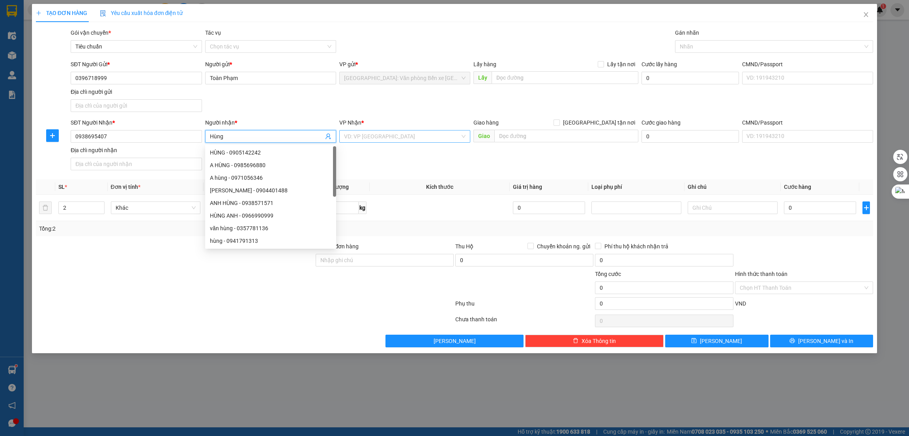
type input "Hùng"
click at [426, 135] on input "search" at bounding box center [402, 137] width 116 height 12
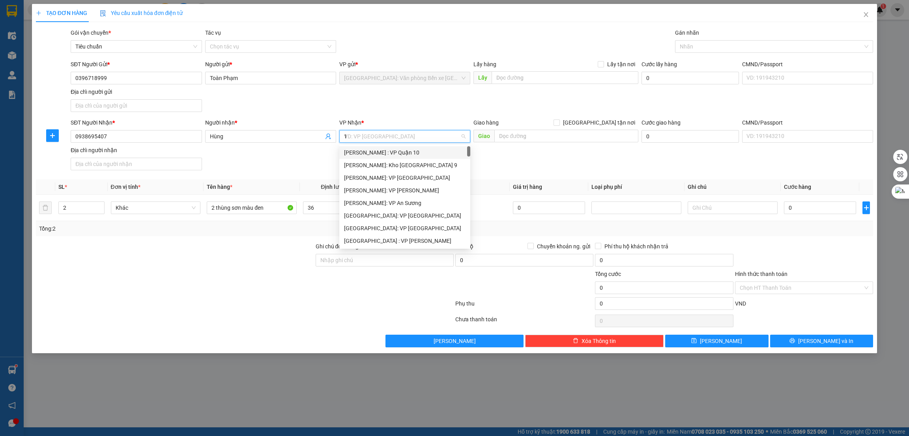
type input "12"
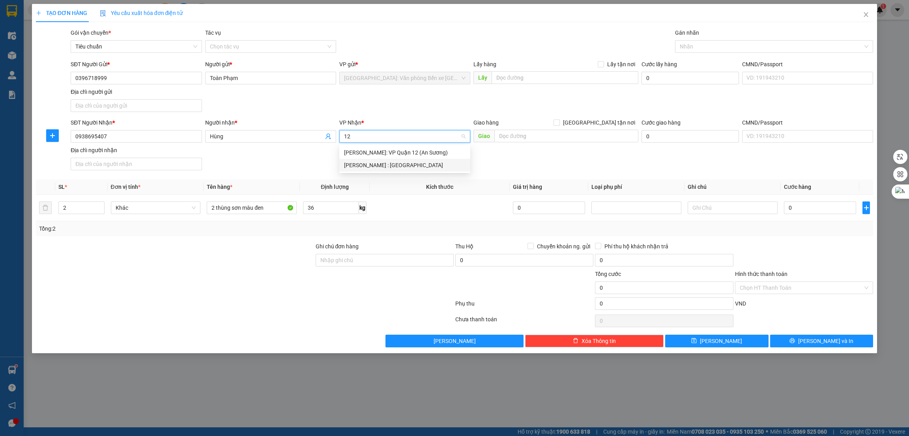
click at [412, 167] on div "[PERSON_NAME] : [GEOGRAPHIC_DATA]" at bounding box center [405, 165] width 122 height 9
click at [555, 137] on input "text" at bounding box center [566, 136] width 144 height 13
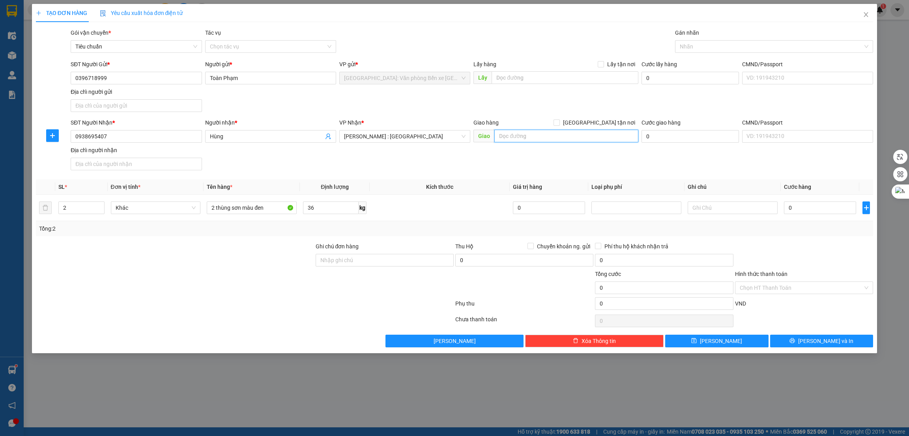
click at [580, 139] on input "text" at bounding box center [566, 136] width 144 height 13
type input "T"
type input "HCM - quận 9"
click at [559, 125] on input "[GEOGRAPHIC_DATA] tận nơi" at bounding box center [557, 123] width 6 height 6
checkbox input "true"
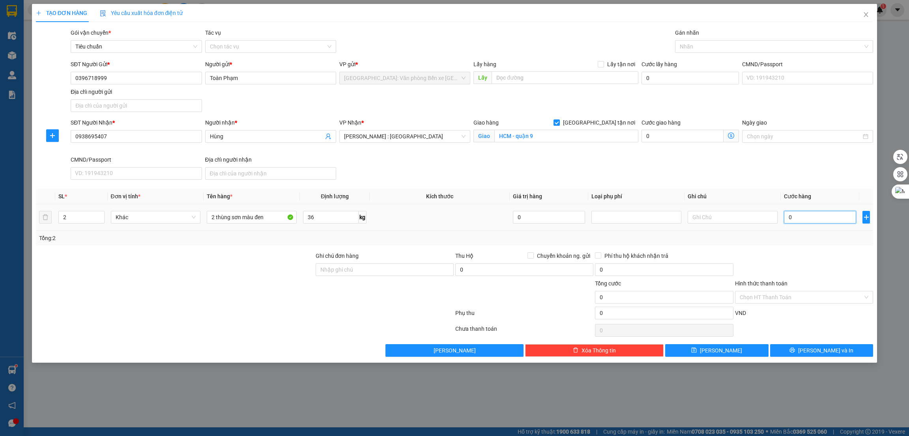
click at [809, 221] on input "0" at bounding box center [820, 217] width 72 height 13
type input "3"
type input "30"
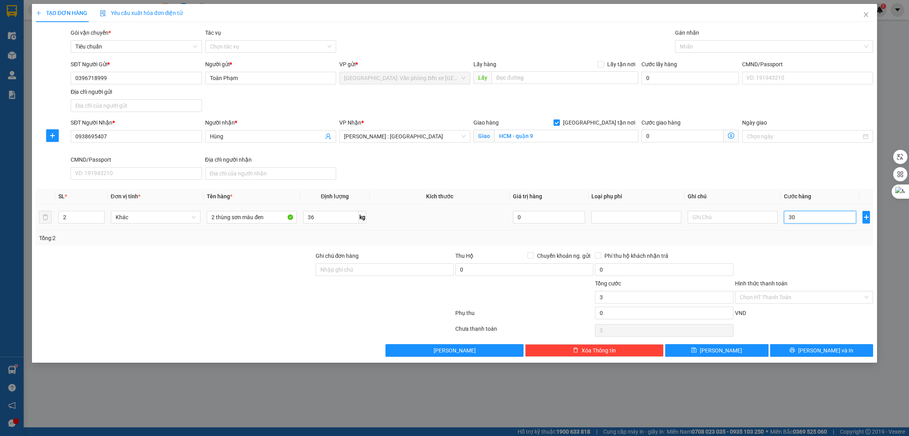
type input "30"
type input "305"
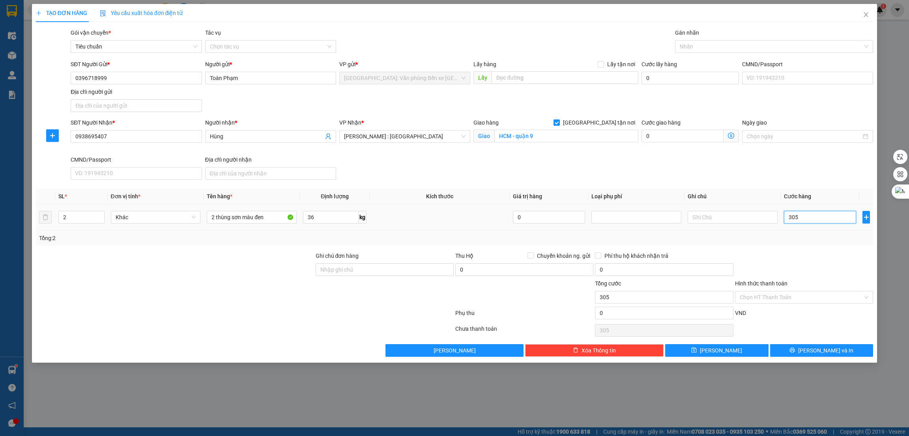
type input "3.050"
type input "30.500"
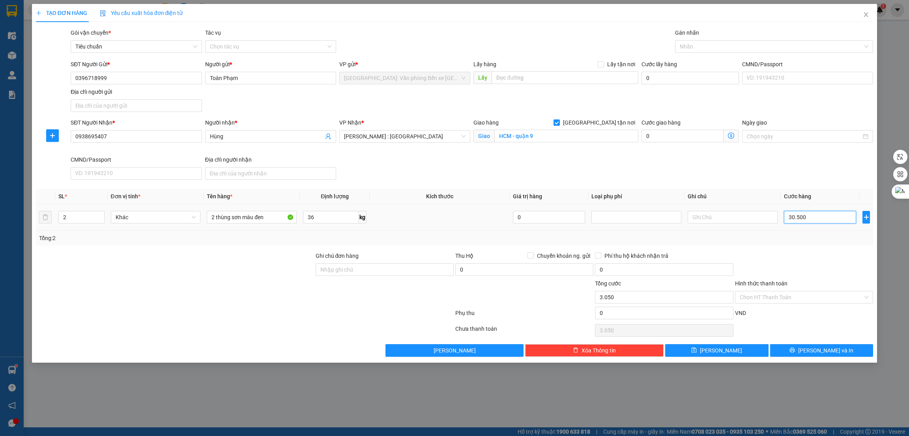
type input "30.500"
type input "305.000"
click at [710, 43] on div at bounding box center [770, 46] width 187 height 9
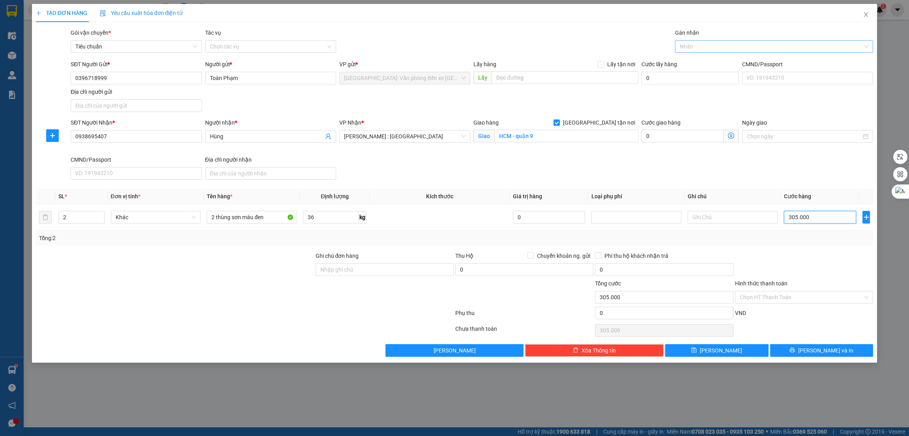
type input "305.000"
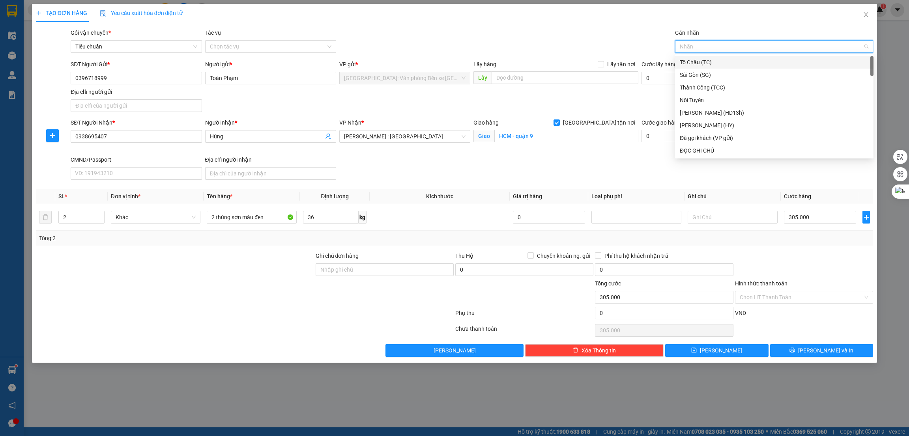
type input "g"
click at [700, 148] on div "[GEOGRAPHIC_DATA] tận nơi" at bounding box center [774, 150] width 189 height 9
click at [202, 309] on div at bounding box center [244, 315] width 419 height 16
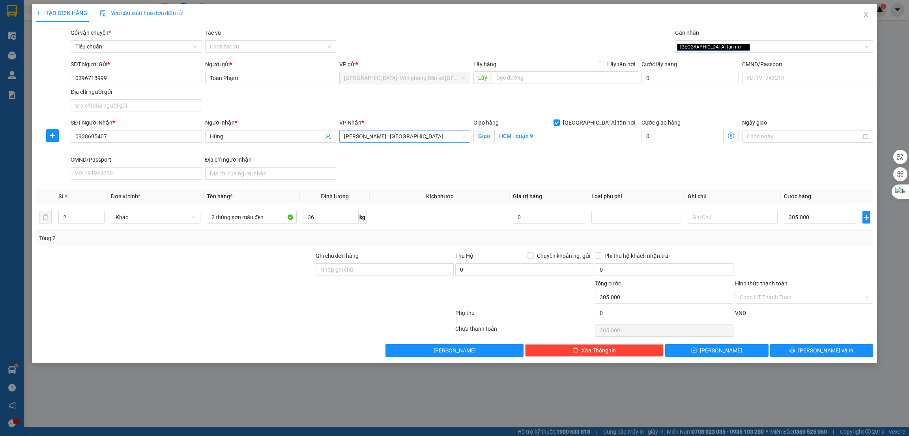
click at [394, 136] on span "[PERSON_NAME] : [GEOGRAPHIC_DATA]" at bounding box center [405, 137] width 122 height 12
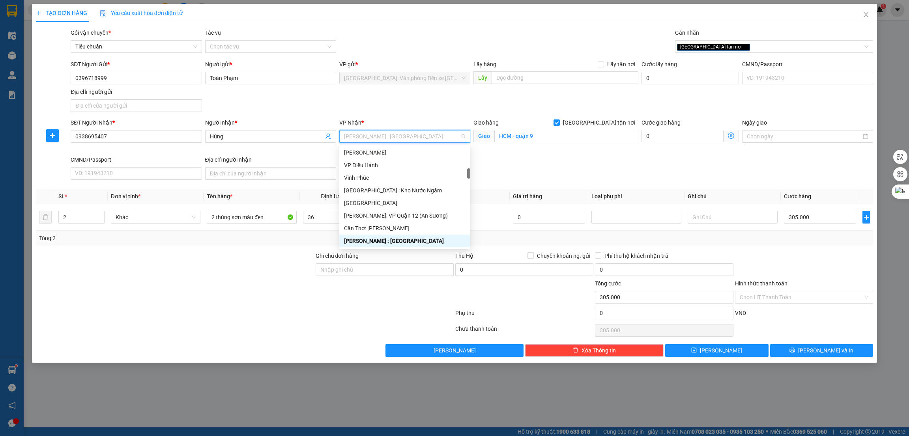
type input "9"
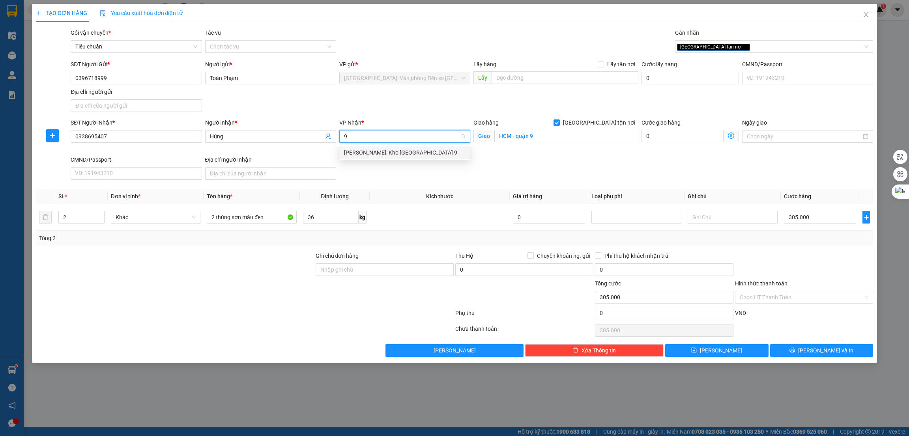
click at [398, 152] on div "[PERSON_NAME]: Kho [GEOGRAPHIC_DATA] 9" at bounding box center [405, 152] width 122 height 9
click at [559, 121] on input "[GEOGRAPHIC_DATA] tận nơi" at bounding box center [557, 123] width 6 height 6
checkbox input "false"
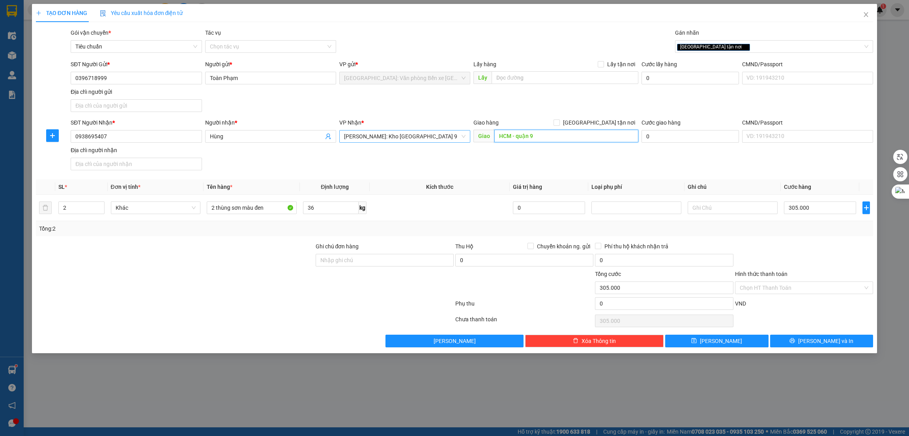
click at [562, 138] on input "HCM - quận 9" at bounding box center [566, 136] width 144 height 13
click at [827, 212] on input "305.000" at bounding box center [820, 208] width 72 height 13
type input "2"
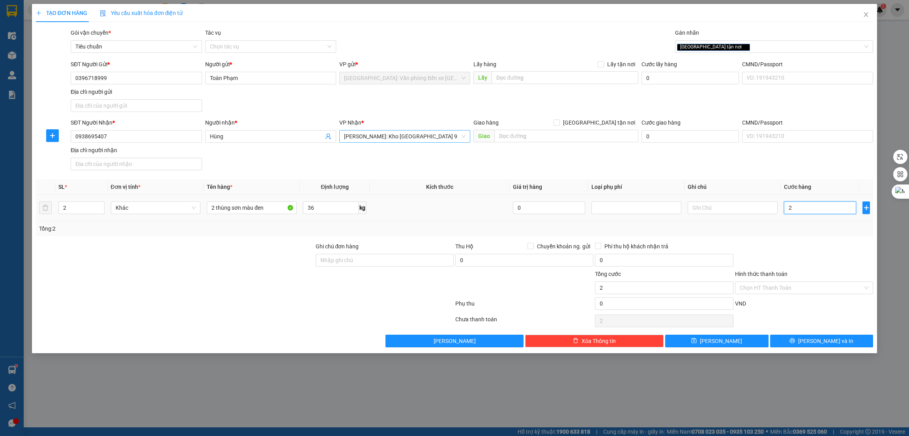
type input "27"
type input "270"
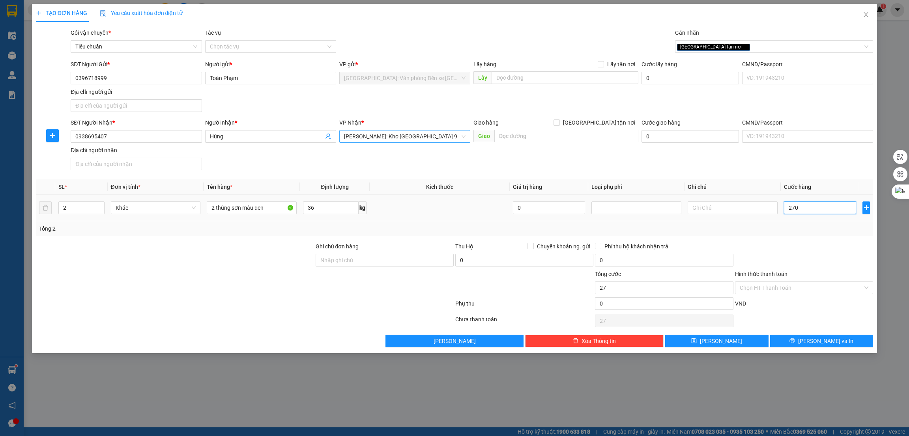
type input "270"
type input "270.000"
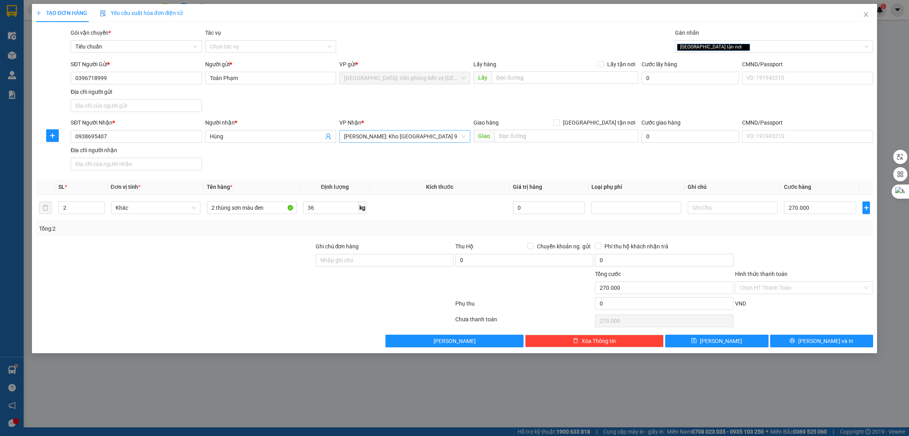
click at [240, 310] on div at bounding box center [244, 305] width 419 height 16
click at [795, 341] on icon "printer" at bounding box center [792, 341] width 5 height 5
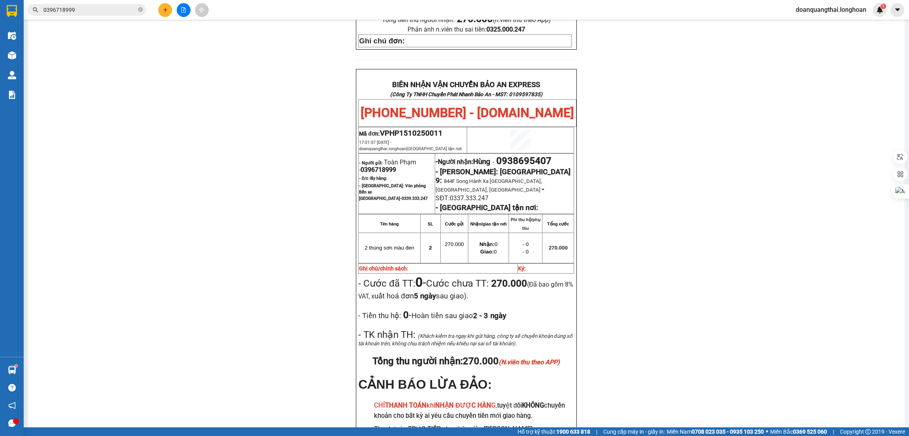
scroll to position [408, 0]
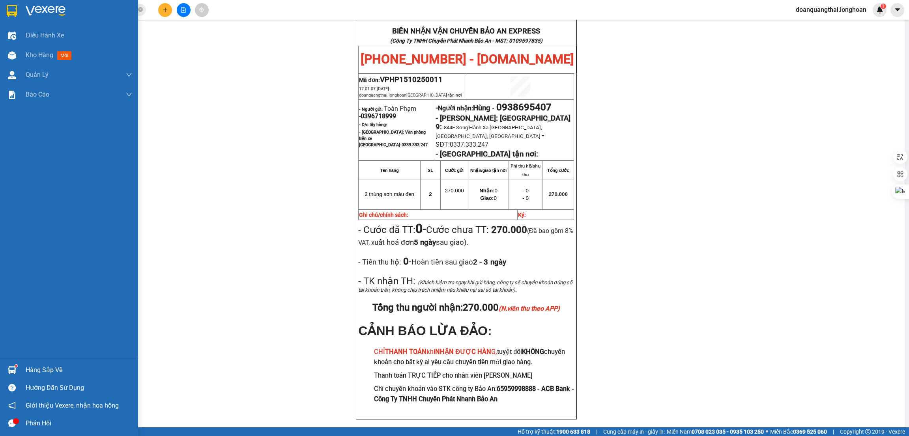
click at [13, 13] on img at bounding box center [12, 11] width 10 height 12
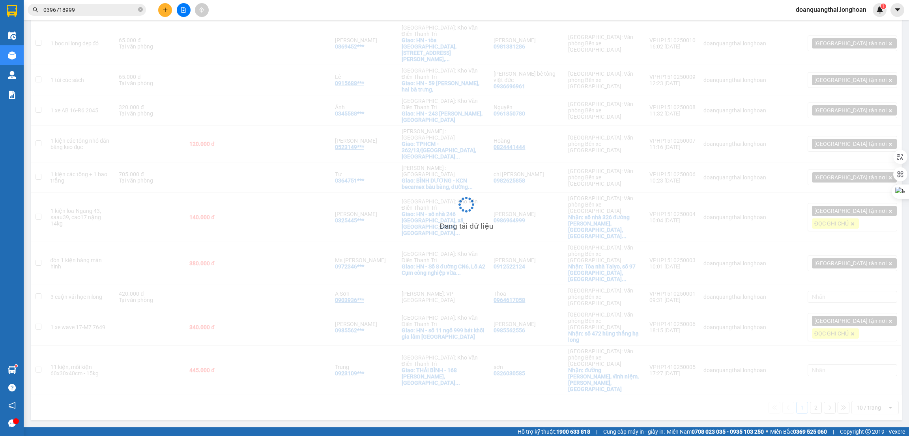
scroll to position [36, 0]
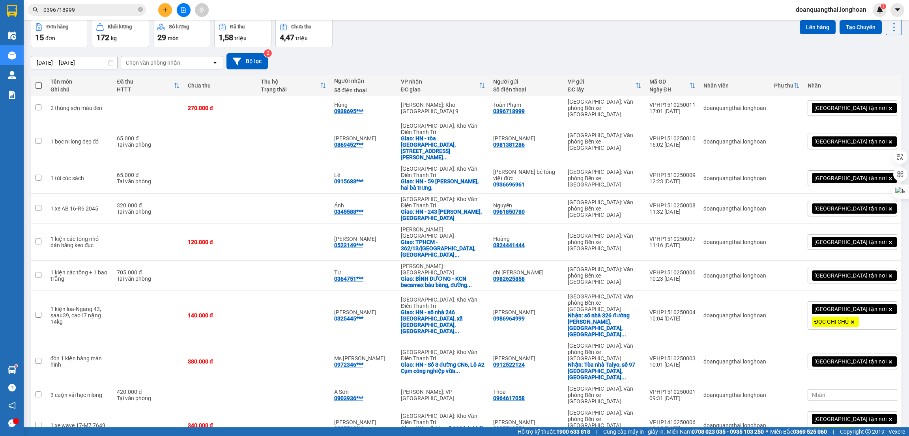
click at [846, 343] on div "100 / trang" at bounding box center [865, 347] width 47 height 14
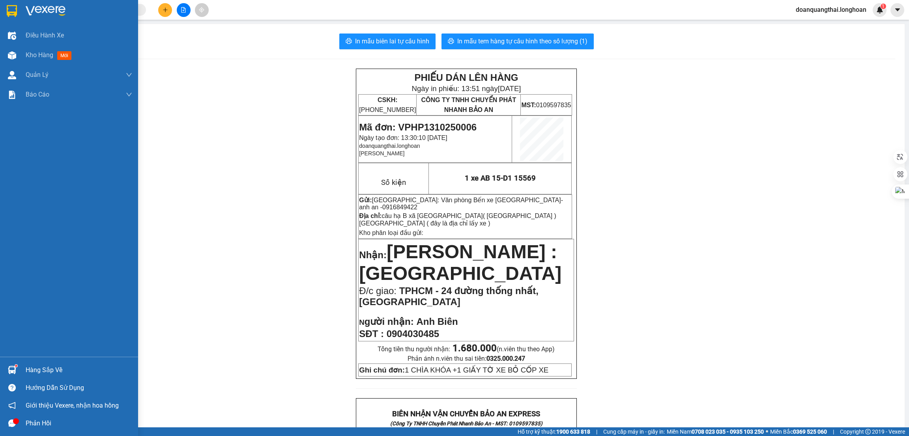
click at [11, 10] on img at bounding box center [12, 11] width 10 height 12
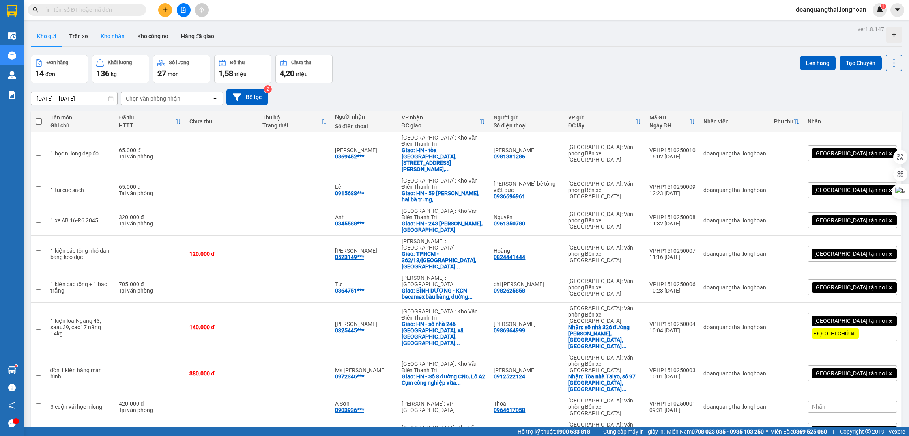
click at [109, 36] on button "Kho nhận" at bounding box center [112, 36] width 37 height 19
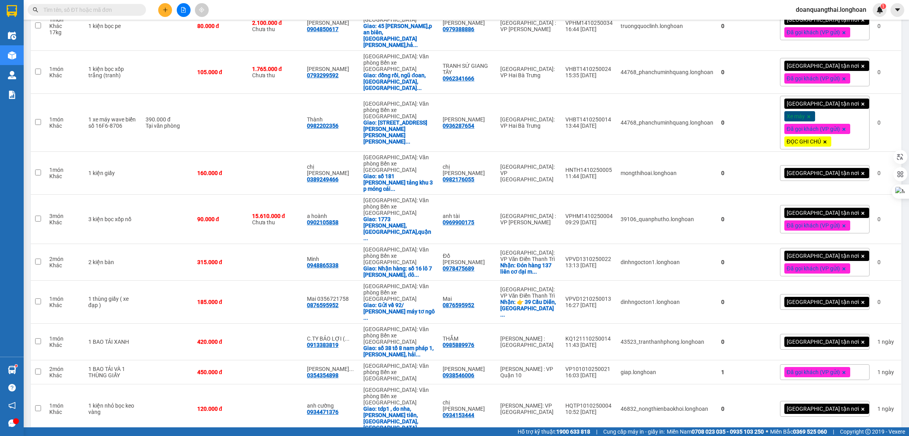
scroll to position [418, 0]
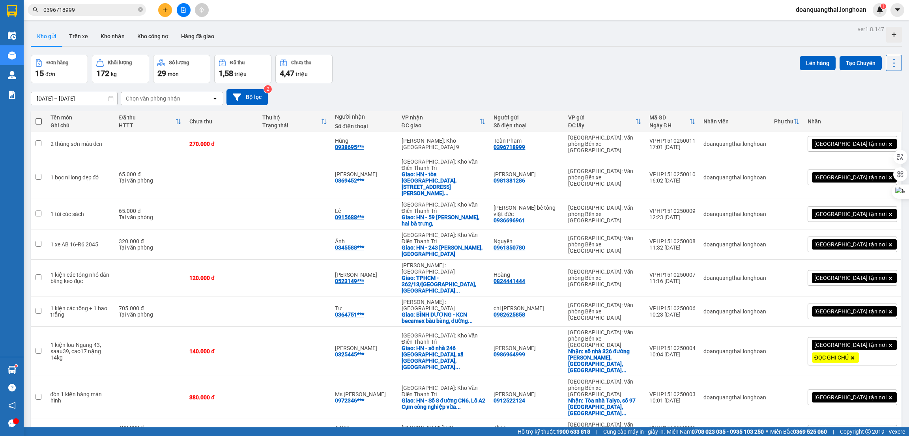
scroll to position [144, 0]
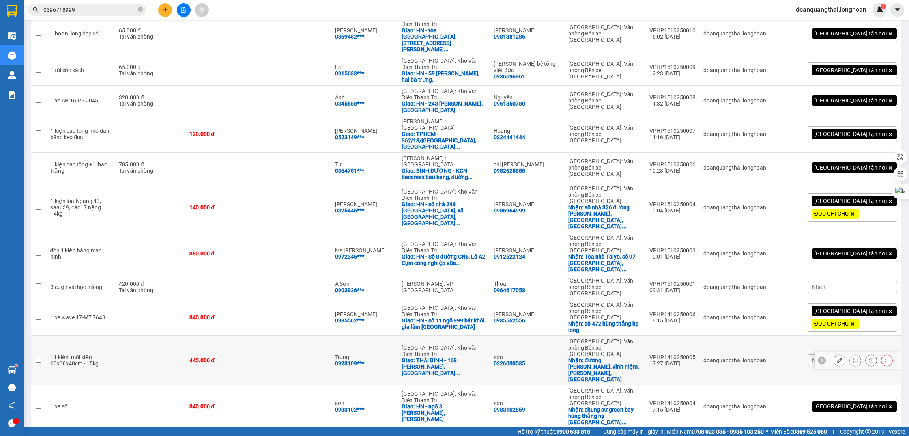
click at [837, 358] on icon at bounding box center [840, 361] width 6 height 6
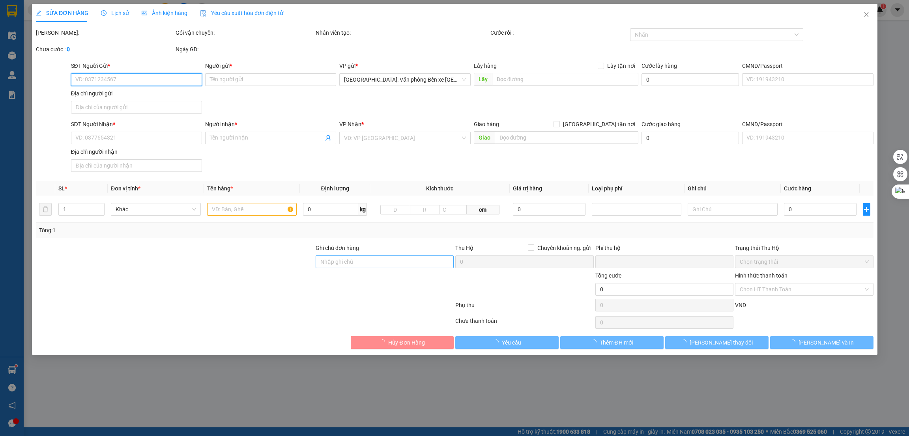
type input "0326030585"
type input "sơn"
checkbox input "true"
type input "đường bùi viên, vĩnh niệm, lê chân, hải phòng"
type input "0923109497"
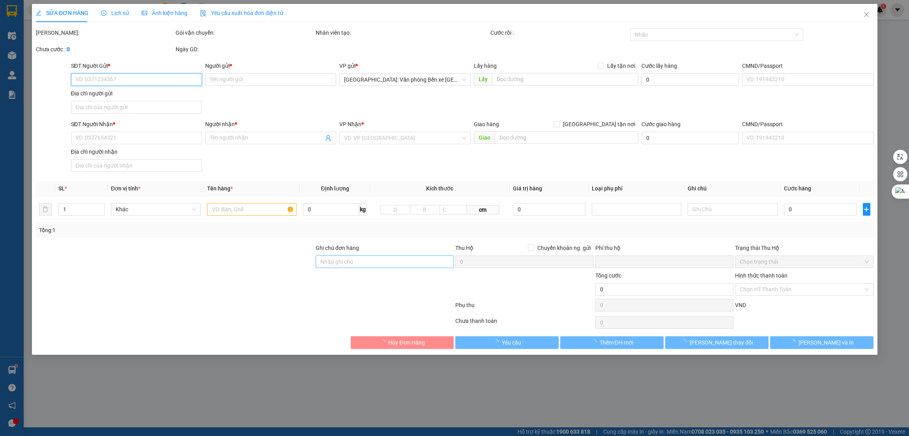
type input "Trung"
checkbox input "true"
type input "THÁI BÌNH - 168 nguyễn thị minh khai, bồ xuyên,"
type input "0"
type input "445.000"
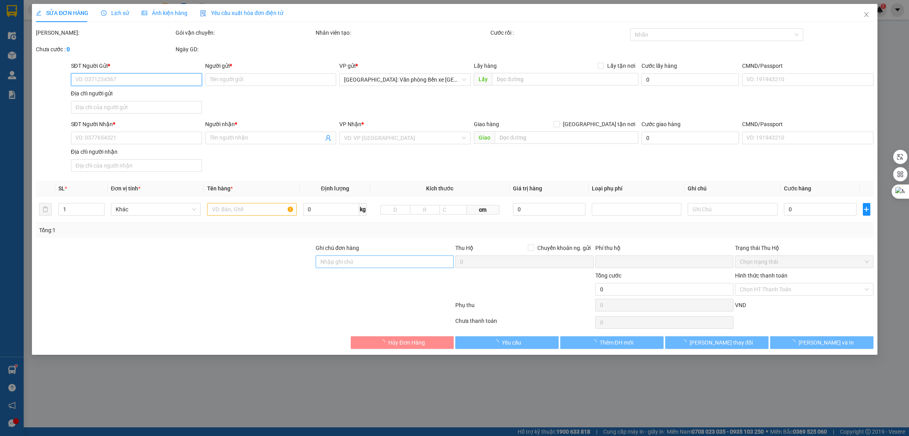
type input "445.000"
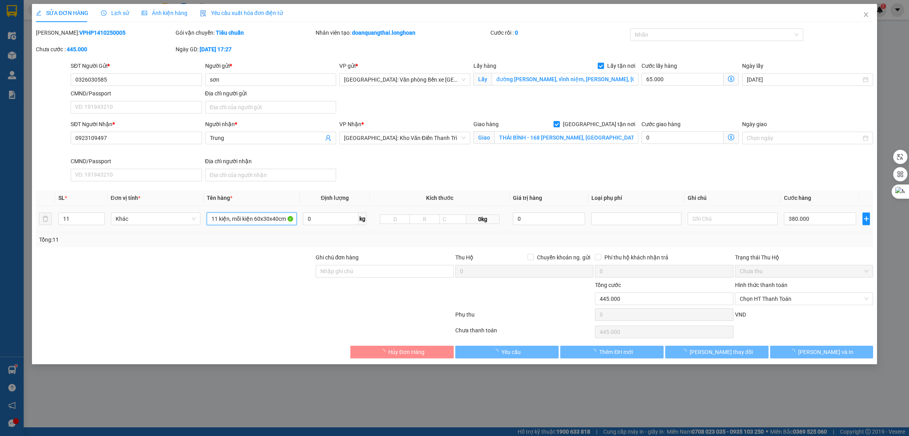
click at [267, 218] on input "11 kiện, mỗi kiện 60x30x40cm - 15kg" at bounding box center [252, 219] width 90 height 13
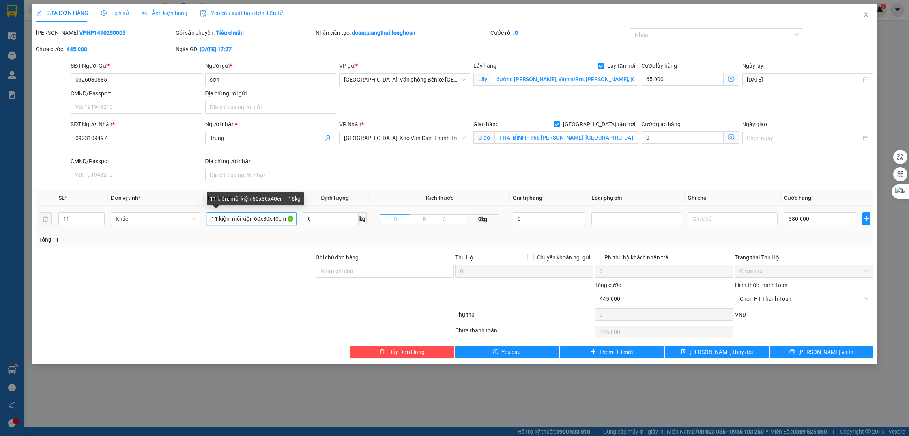
scroll to position [0, 10]
drag, startPoint x: 229, startPoint y: 219, endPoint x: 404, endPoint y: 215, distance: 174.8
click at [404, 215] on tr "11 Khác 11 kiện, mỗi kiện 60x30x40cm - 15kg 0 kg 0kg 0 380.000" at bounding box center [455, 219] width 838 height 26
click at [652, 36] on div at bounding box center [712, 34] width 161 height 9
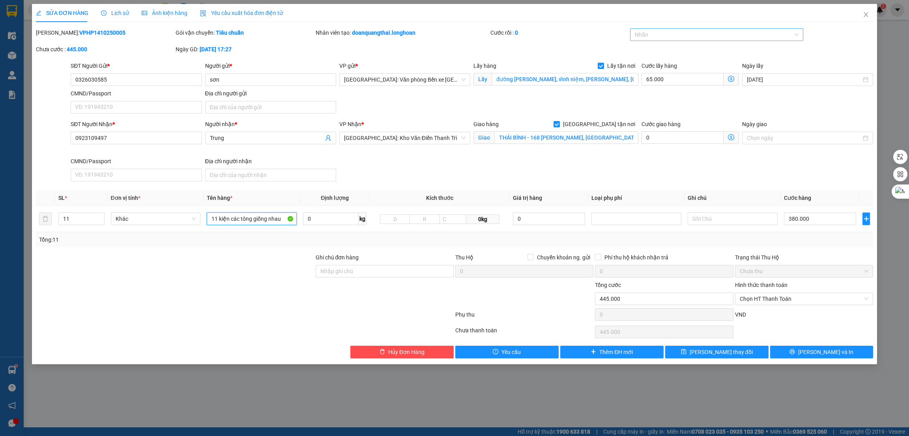
type input "11 kiện các tông giống nhau"
type input "g"
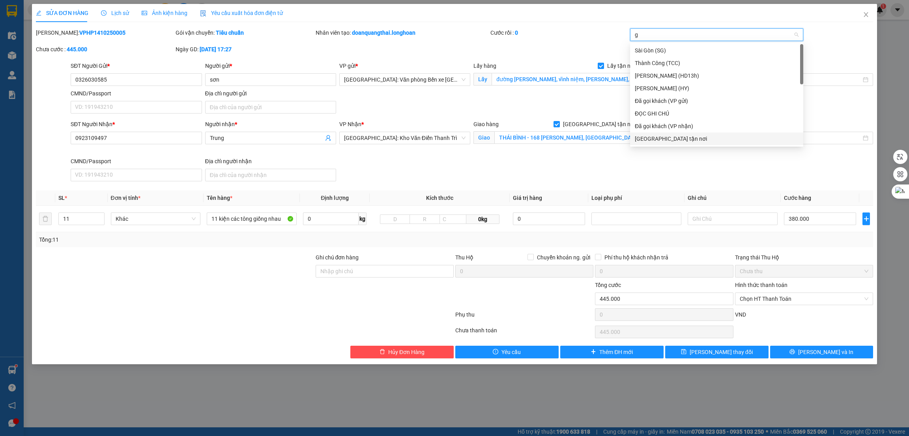
click at [656, 140] on div "[GEOGRAPHIC_DATA] tận nơi" at bounding box center [717, 139] width 164 height 9
click at [510, 178] on div "SĐT Người Nhận * 0923109497 Người nhận * Trung VP Nhận * Hà Nội: Kho Văn Điển T…" at bounding box center [472, 152] width 806 height 65
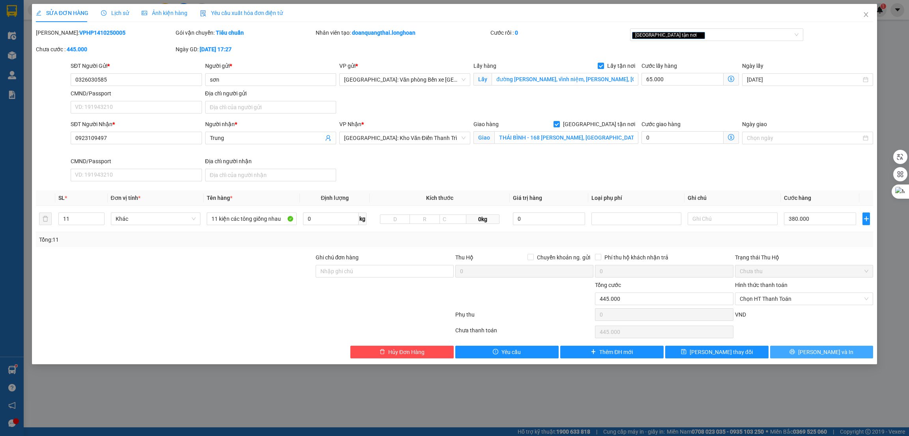
click at [794, 355] on button "[PERSON_NAME] và In" at bounding box center [821, 352] width 103 height 13
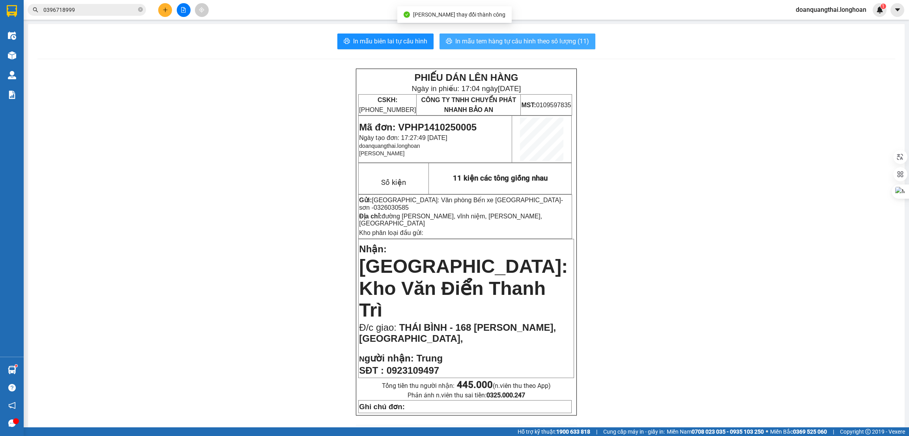
click at [461, 41] on span "In mẫu tem hàng tự cấu hình theo số lượng (11)" at bounding box center [522, 41] width 134 height 10
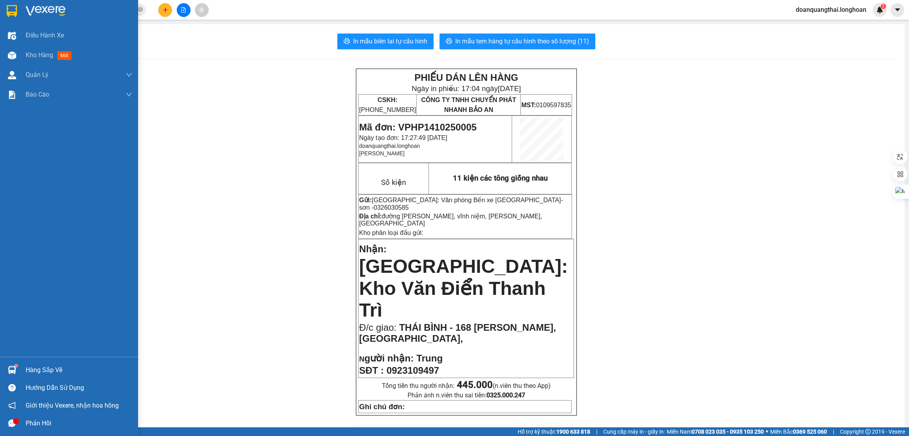
click at [14, 15] on img at bounding box center [12, 11] width 10 height 12
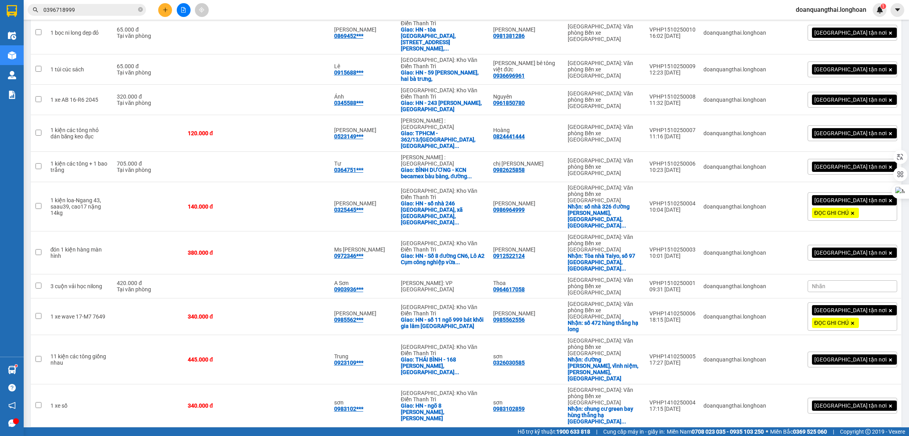
scroll to position [151, 0]
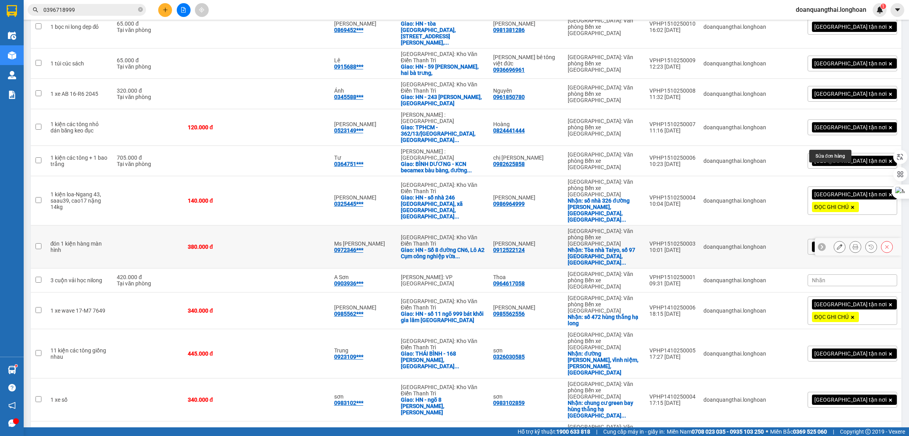
click at [837, 244] on icon at bounding box center [840, 247] width 6 height 6
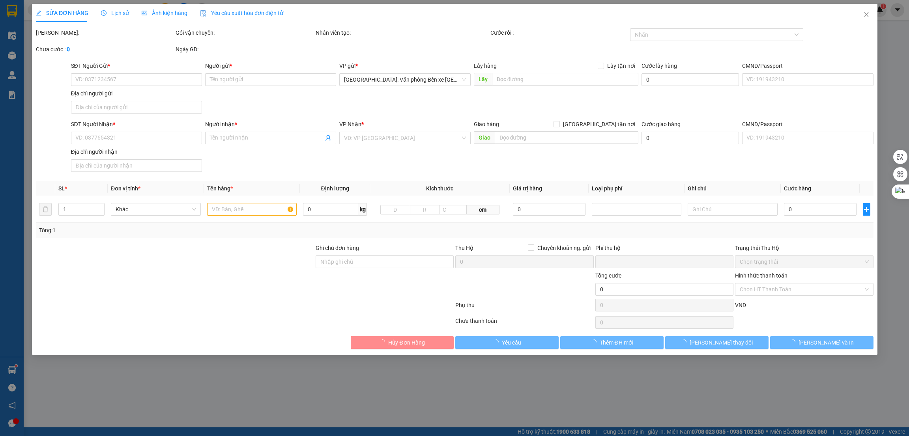
type input "0912522124"
type input "[PERSON_NAME]"
checkbox input "true"
type input "Tòa nhà Taiyo, số 97 Bạch Đằng, Phường Hồng Bàng,"
type input "0972346726"
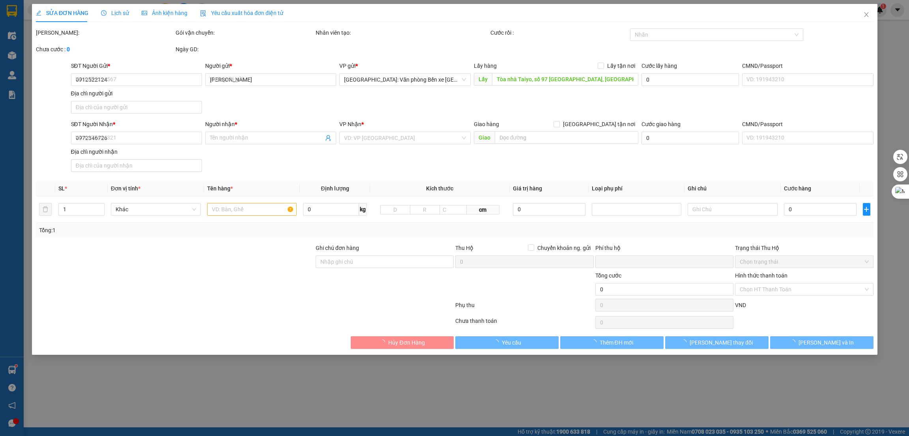
type input "Ms [PERSON_NAME]"
checkbox input "true"
type input "HN - Số 8 đường CN6, Lô A2 Cụm công nghiệp vừa và nhỏ Từ Liêm, Phường Minh Khai…"
type input "0"
type input "380.000"
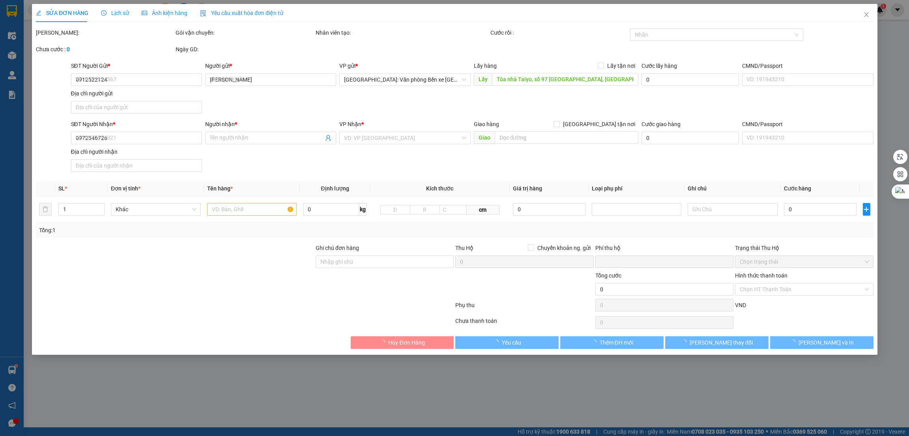
type input "380.000"
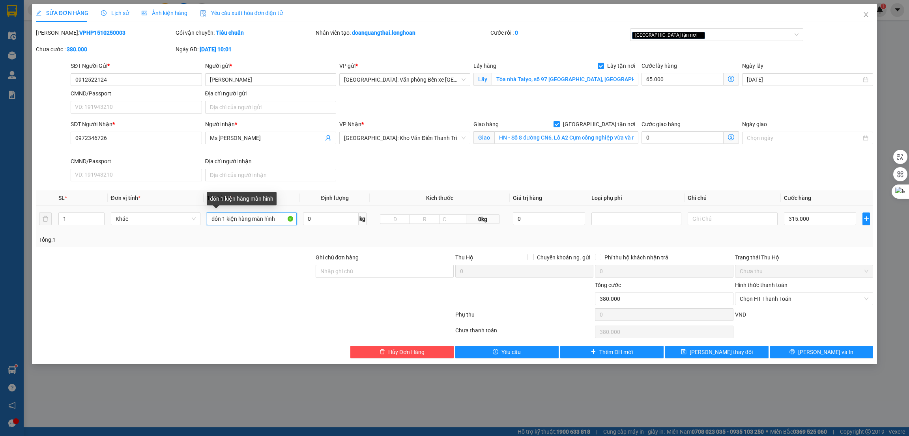
click at [279, 216] on input "đón 1 kiện hàng màn hình" at bounding box center [252, 219] width 90 height 13
drag, startPoint x: 281, startPoint y: 219, endPoint x: 256, endPoint y: 218, distance: 24.5
click at [256, 218] on input "đón 1 kiện hàng màn hình" at bounding box center [252, 219] width 90 height 13
click at [216, 219] on input "đón 1 kiện hàng màn hình" at bounding box center [252, 219] width 90 height 13
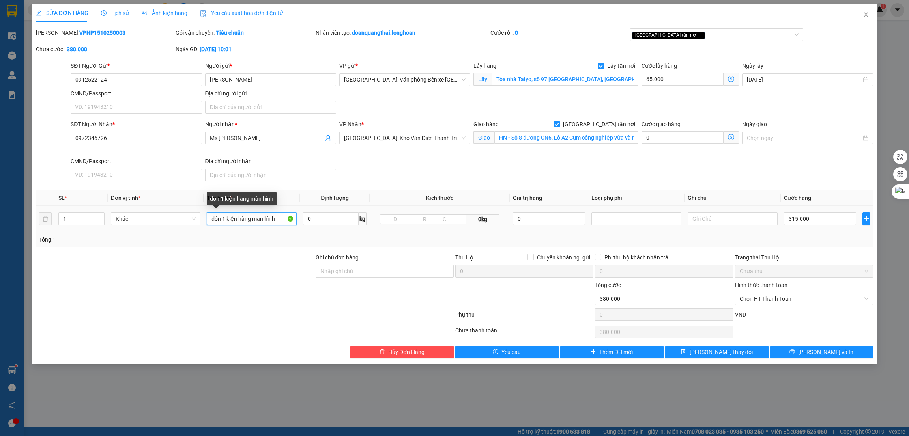
click at [216, 219] on input "đón 1 kiện hàng màn hình" at bounding box center [252, 219] width 90 height 13
type input "1 kiện các tông to"
click at [242, 272] on div at bounding box center [175, 267] width 280 height 28
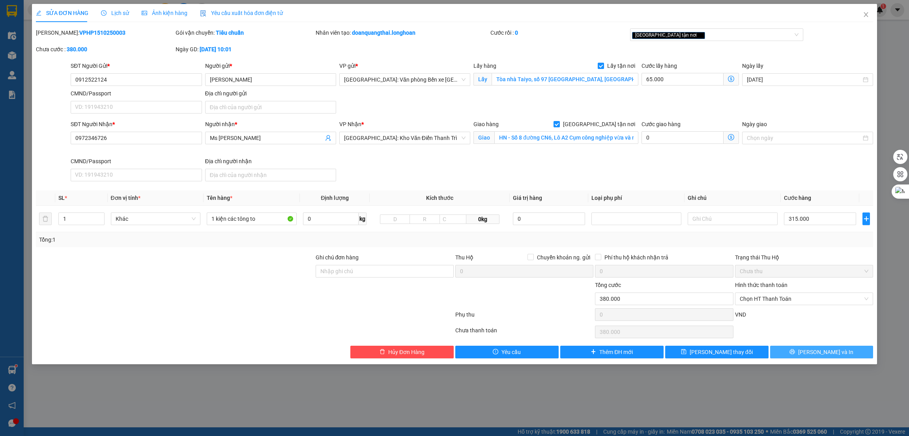
click at [812, 352] on button "[PERSON_NAME] và In" at bounding box center [821, 352] width 103 height 13
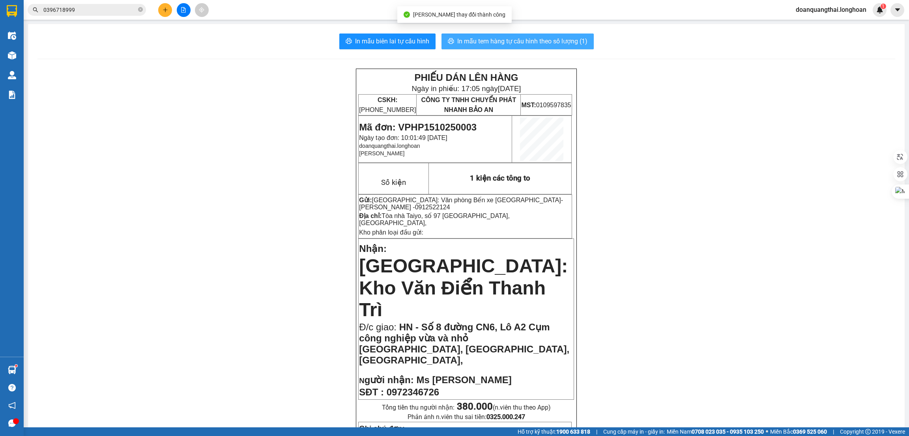
click at [505, 36] on button "In mẫu tem hàng tự cấu hình theo số lượng (1)" at bounding box center [517, 42] width 152 height 16
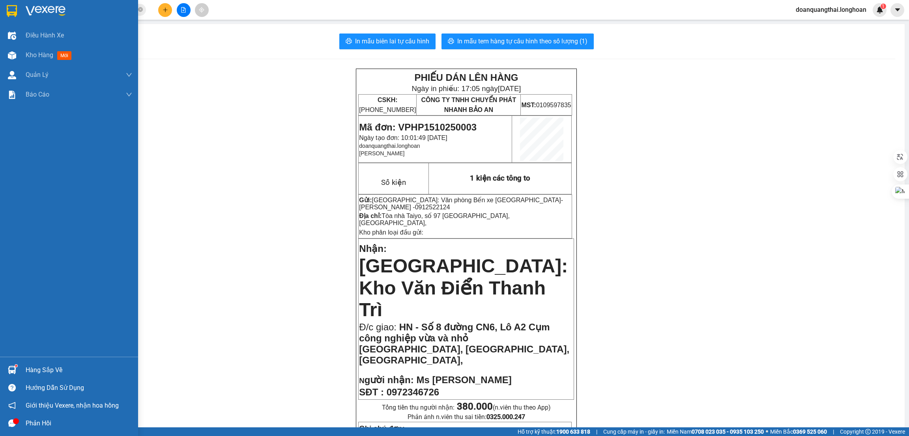
click at [13, 2] on div at bounding box center [69, 13] width 138 height 26
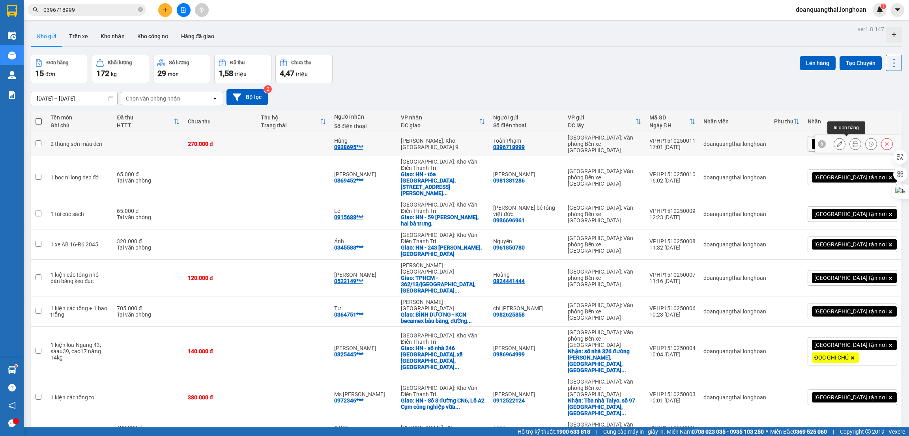
click at [853, 141] on icon at bounding box center [856, 144] width 6 height 6
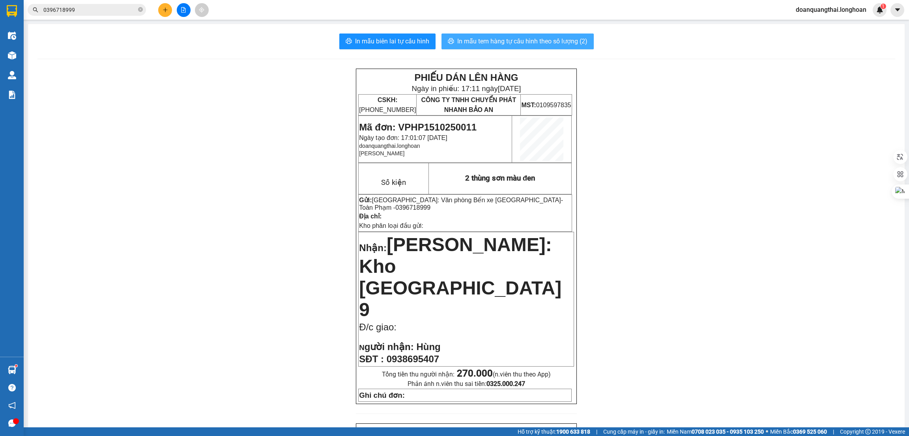
click at [536, 46] on span "In mẫu tem hàng tự cấu hình theo số lượng (2)" at bounding box center [522, 41] width 130 height 10
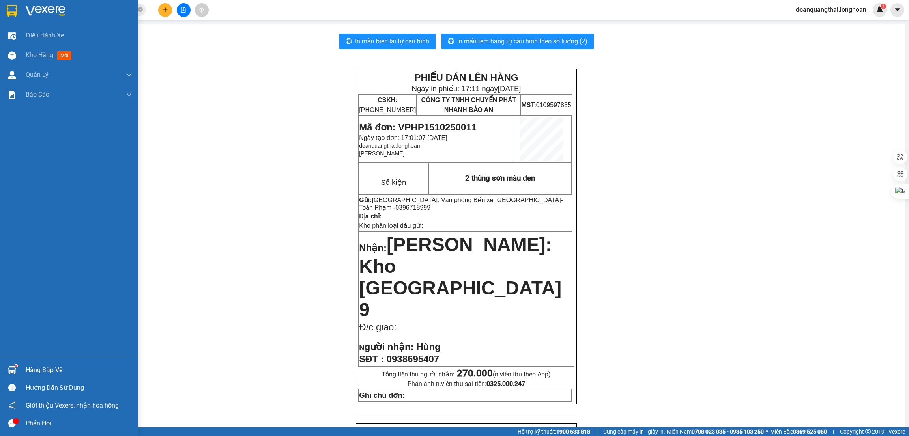
click at [18, 15] on div at bounding box center [12, 11] width 14 height 14
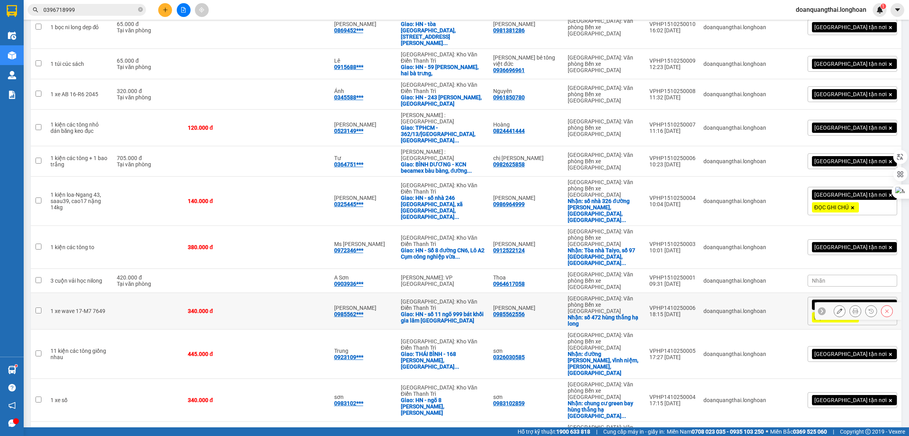
scroll to position [151, 0]
